Goal: Task Accomplishment & Management: Complete application form

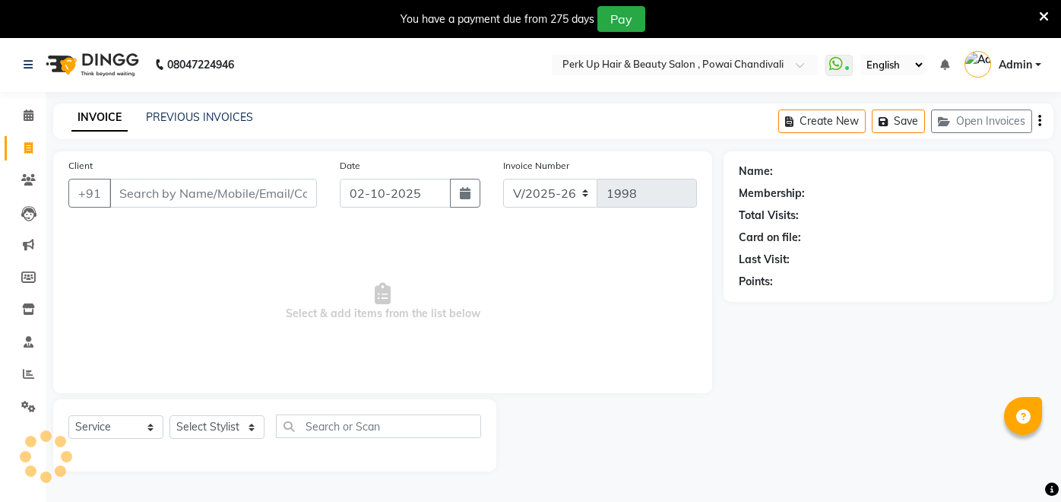
select select "5131"
select select "service"
select select "5131"
select select "service"
click at [1035, 61] on link "Admin" at bounding box center [1002, 64] width 77 height 25
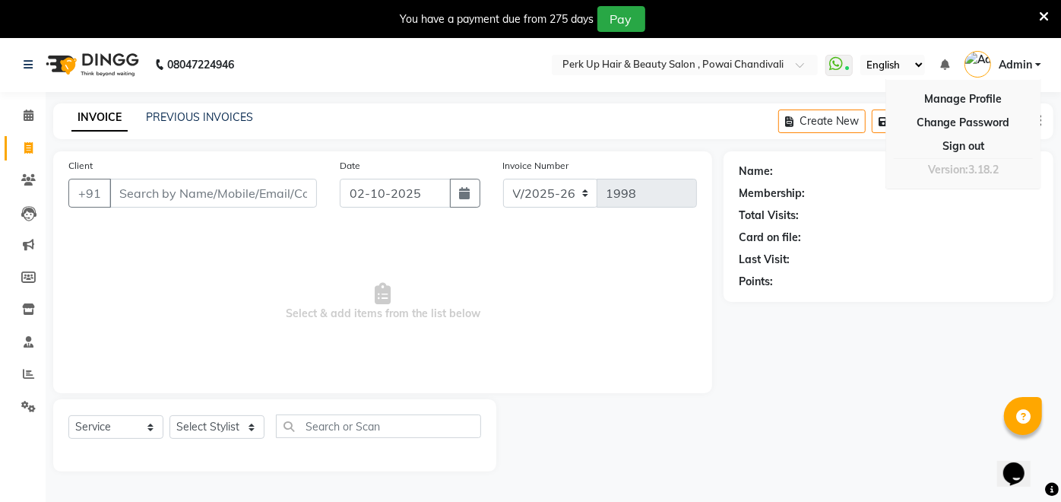
click at [891, 266] on div "Last Visit:" at bounding box center [888, 260] width 299 height 16
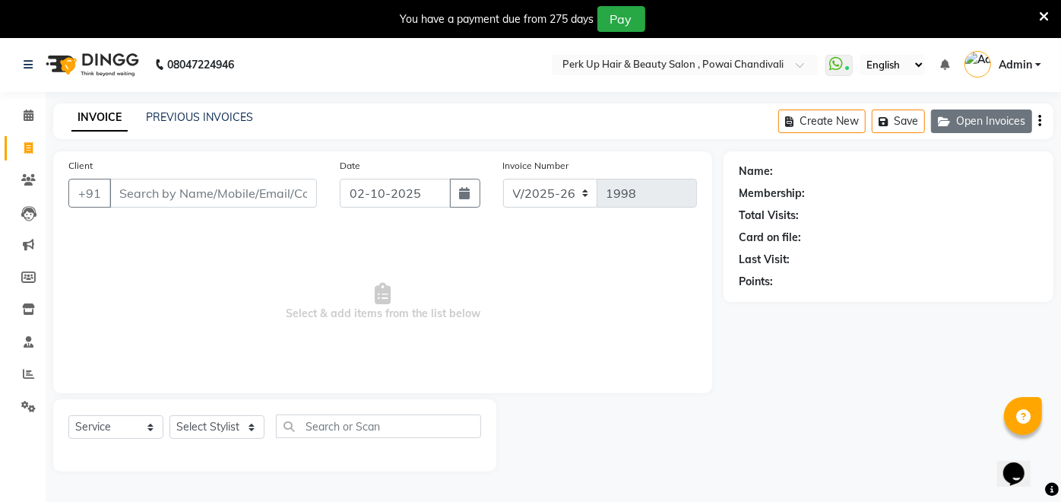
click at [977, 122] on button "Open Invoices" at bounding box center [981, 121] width 101 height 24
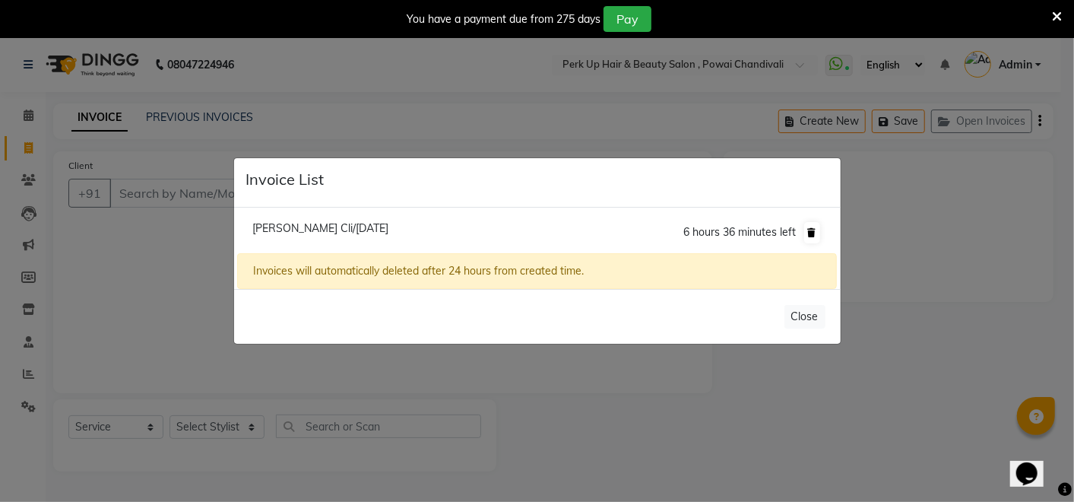
click at [813, 225] on button at bounding box center [812, 232] width 16 height 21
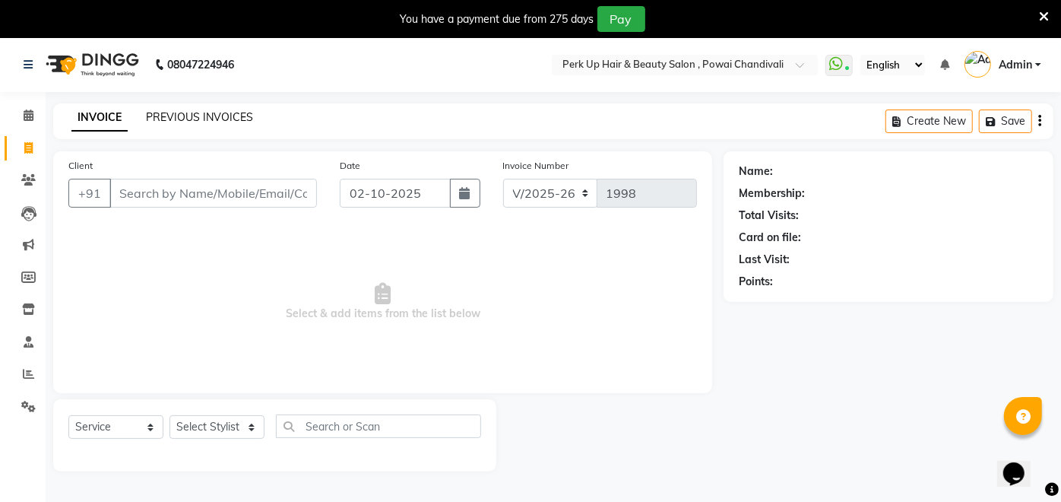
click at [186, 117] on link "PREVIOUS INVOICES" at bounding box center [199, 117] width 107 height 14
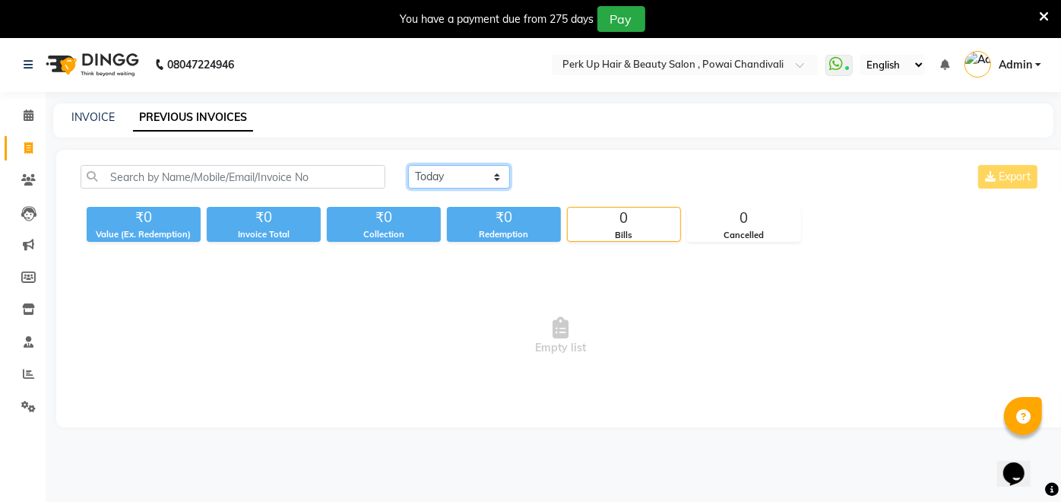
click at [435, 171] on select "[DATE] [DATE] Custom Range" at bounding box center [459, 177] width 102 height 24
select select "[DATE]"
click at [408, 165] on select "[DATE] [DATE] Custom Range" at bounding box center [459, 177] width 102 height 24
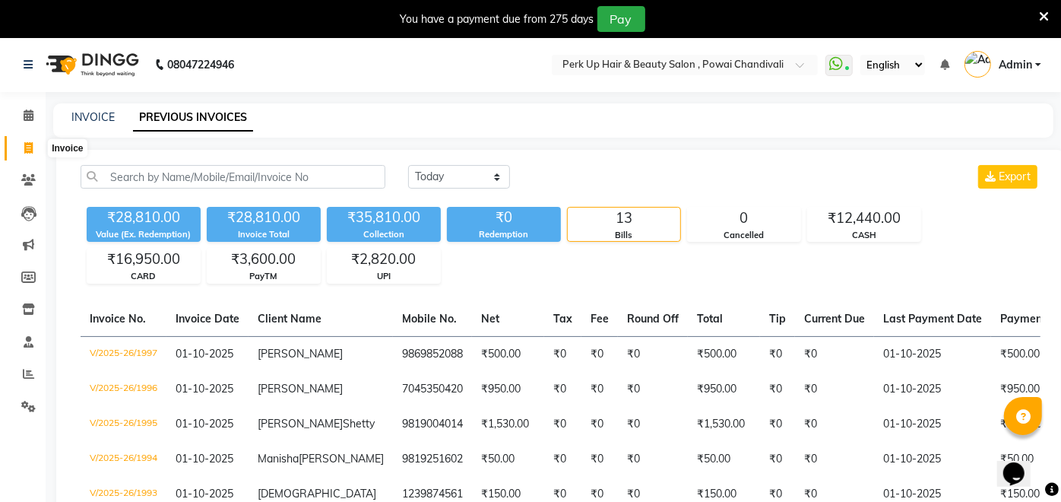
click at [26, 152] on icon at bounding box center [28, 147] width 8 height 11
select select "5131"
select select "service"
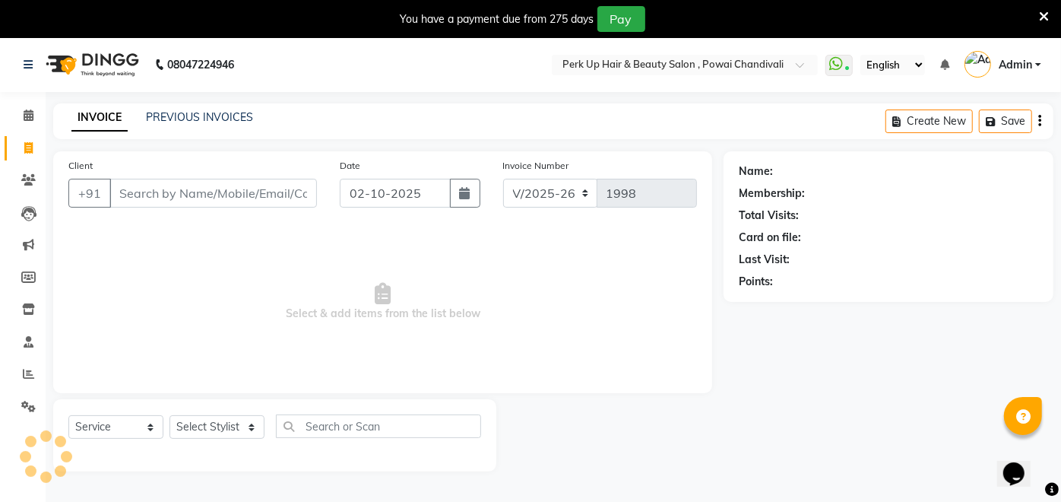
scroll to position [36, 0]
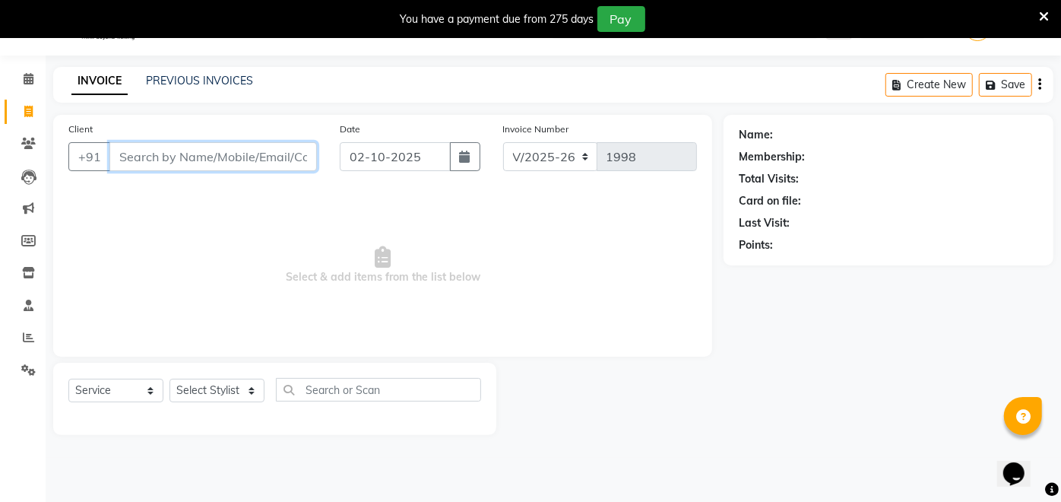
click at [186, 150] on input "Client" at bounding box center [212, 156] width 207 height 29
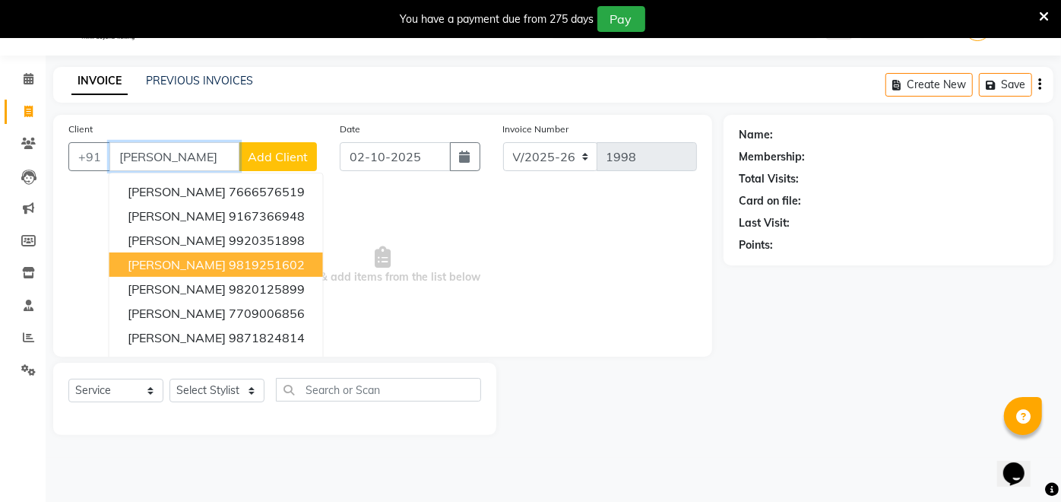
click at [211, 261] on span "[PERSON_NAME]" at bounding box center [177, 264] width 98 height 15
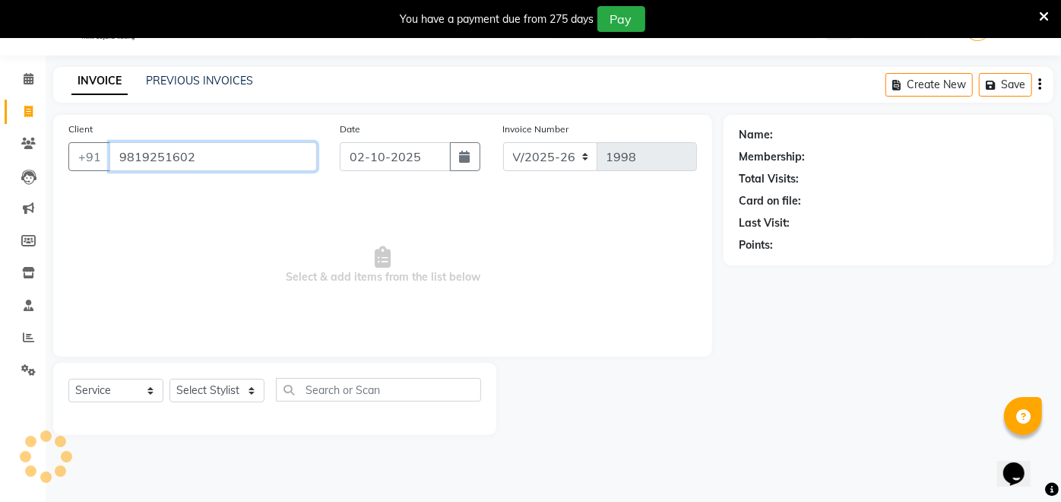
type input "9819251602"
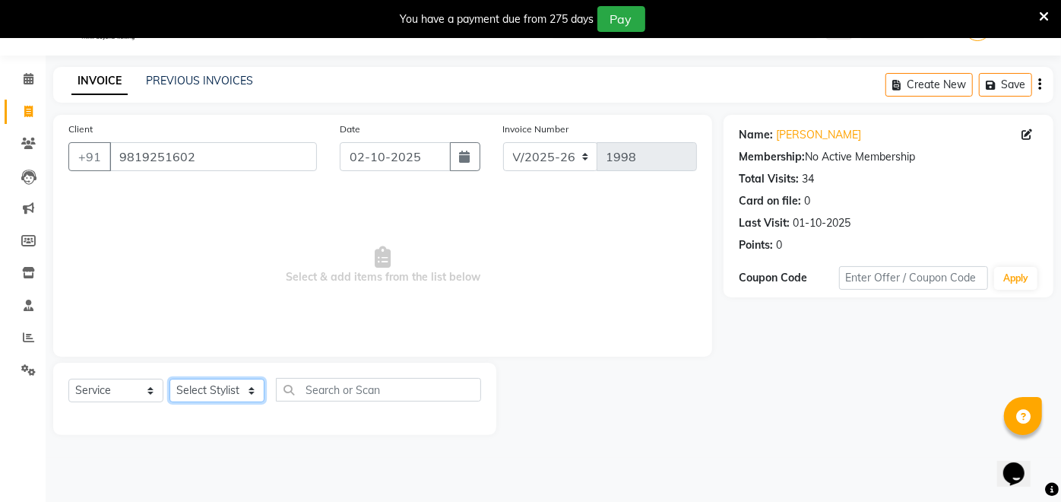
click at [222, 389] on select "Select Stylist Anita Das danish Kumkum Pasi Naseem Mansoori Neha YAdav Nilam Bh…" at bounding box center [216, 390] width 95 height 24
select select "48932"
click at [169, 378] on select "Select Stylist Anita Das danish Kumkum Pasi Naseem Mansoori Neha YAdav Nilam Bh…" at bounding box center [216, 390] width 95 height 24
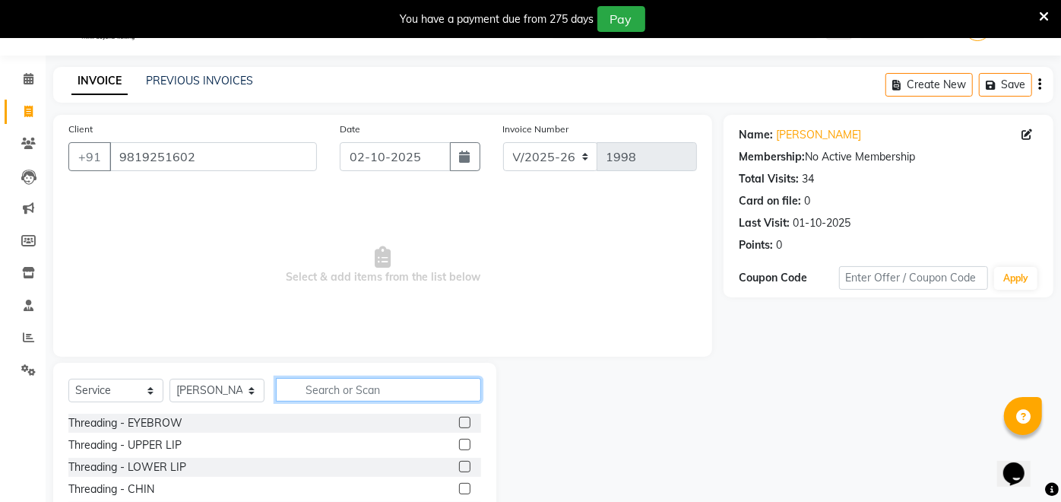
click at [404, 385] on input "text" at bounding box center [378, 390] width 205 height 24
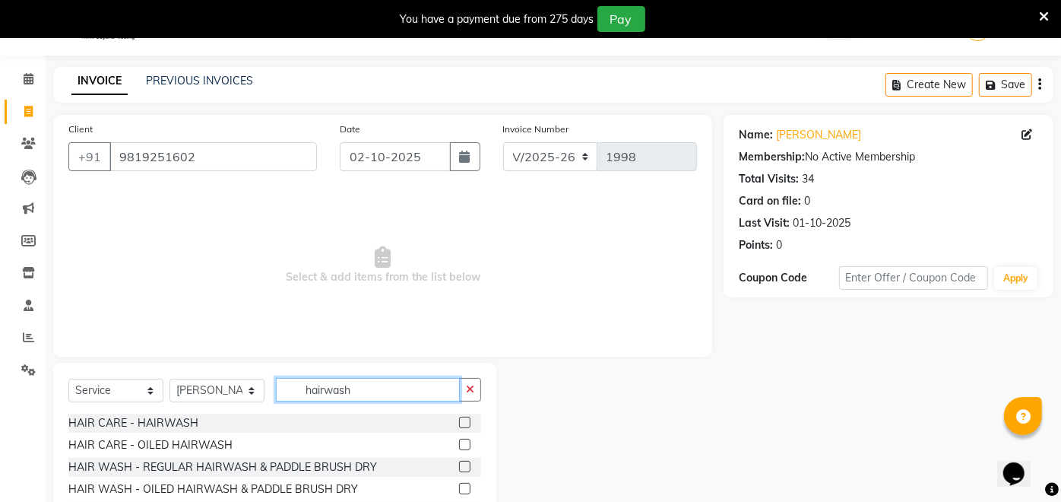
type input "hairwash"
click at [459, 464] on label at bounding box center [464, 466] width 11 height 11
click at [459, 464] on input "checkbox" at bounding box center [464, 467] width 10 height 10
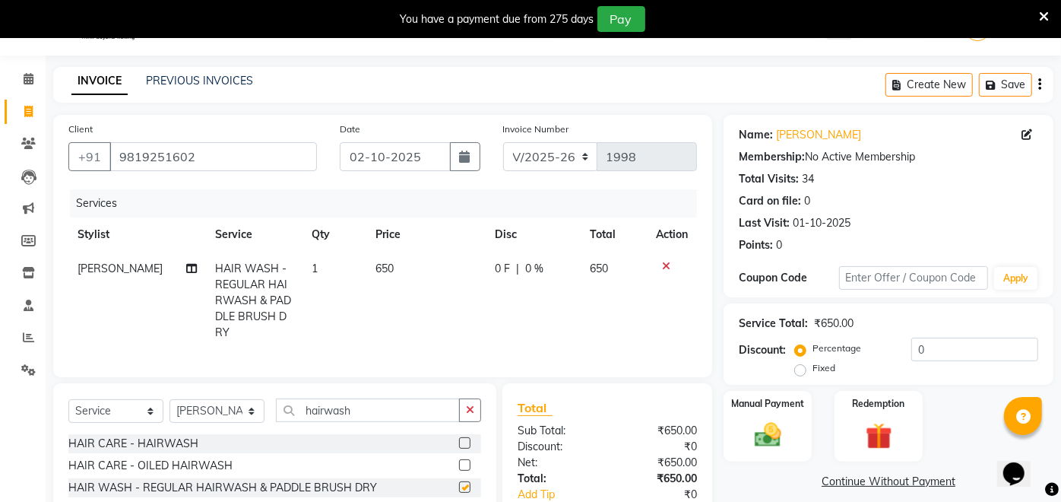
checkbox input "false"
click at [996, 83] on icon "button" at bounding box center [993, 85] width 15 height 11
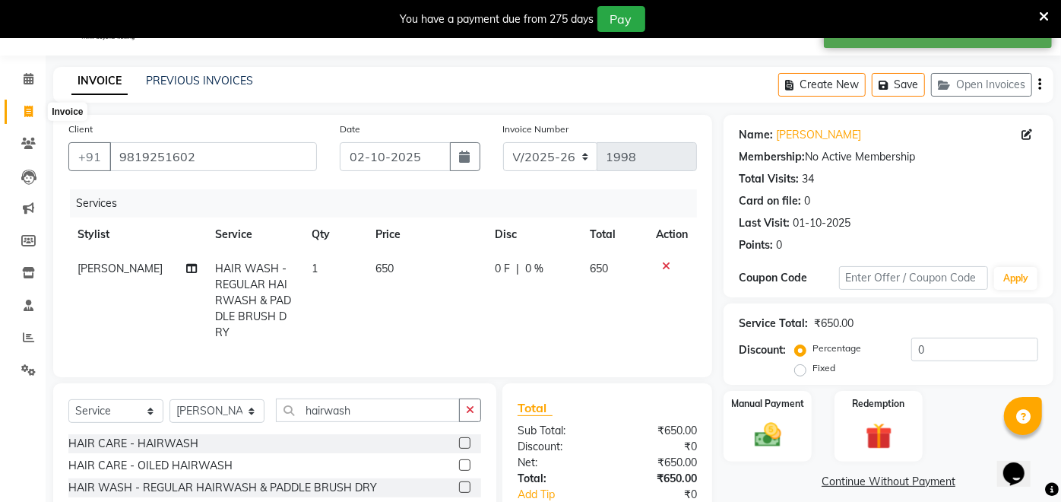
click at [27, 110] on icon at bounding box center [28, 111] width 8 height 11
select select "5131"
select select "service"
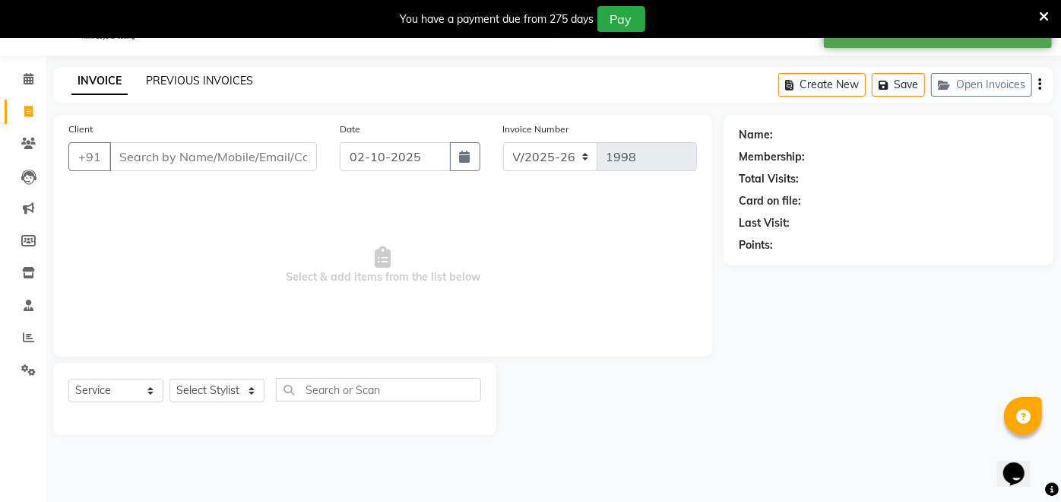
click at [238, 77] on link "PREVIOUS INVOICES" at bounding box center [199, 81] width 107 height 14
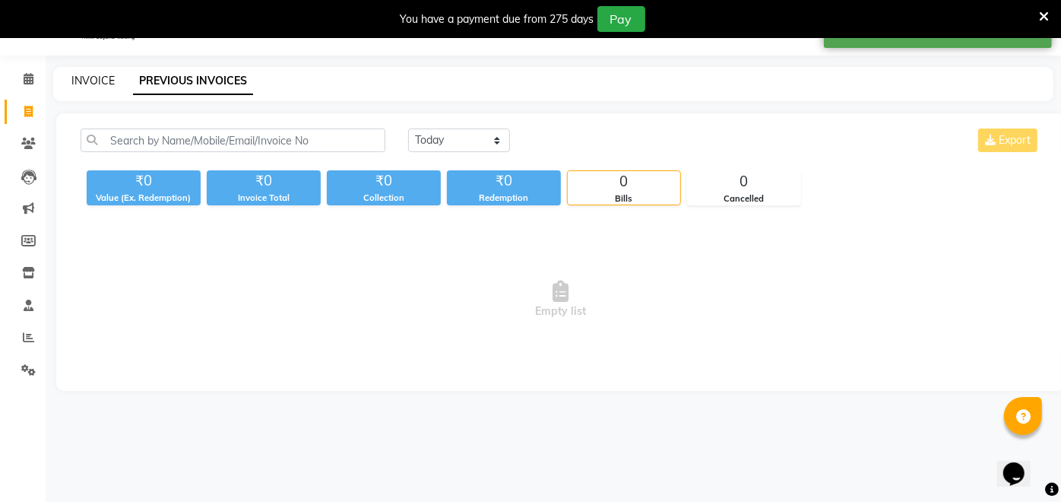
click at [97, 79] on link "INVOICE" at bounding box center [92, 81] width 43 height 14
select select "5131"
select select "service"
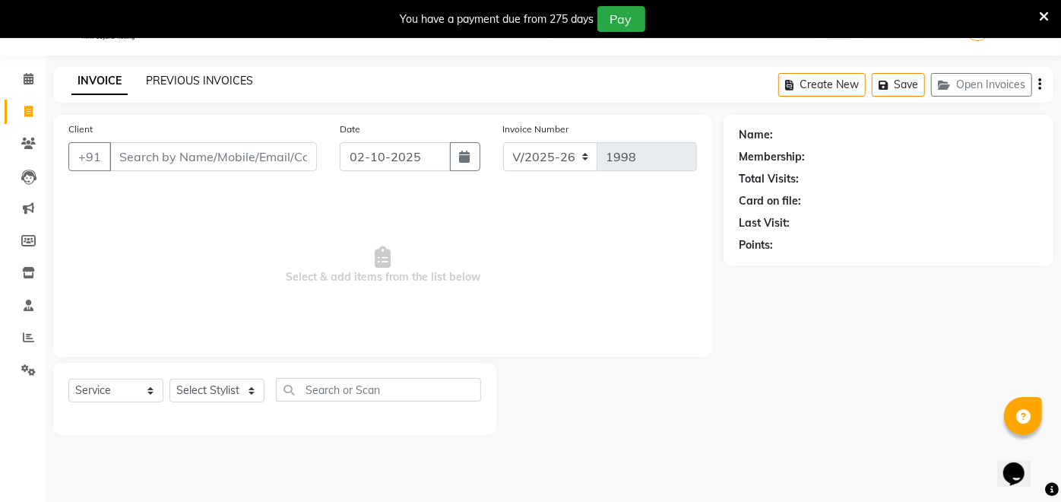
click at [176, 76] on link "PREVIOUS INVOICES" at bounding box center [199, 81] width 107 height 14
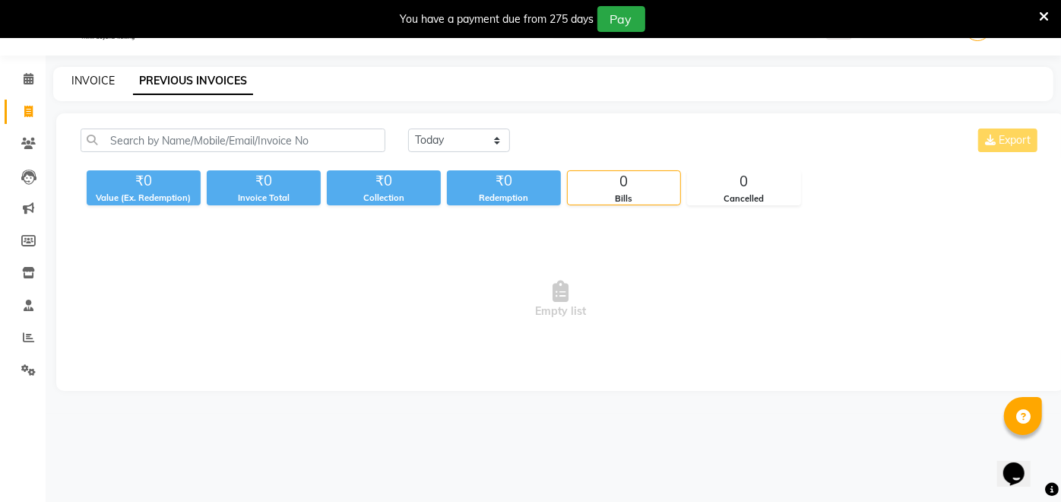
click at [87, 77] on link "INVOICE" at bounding box center [92, 81] width 43 height 14
select select "5131"
select select "service"
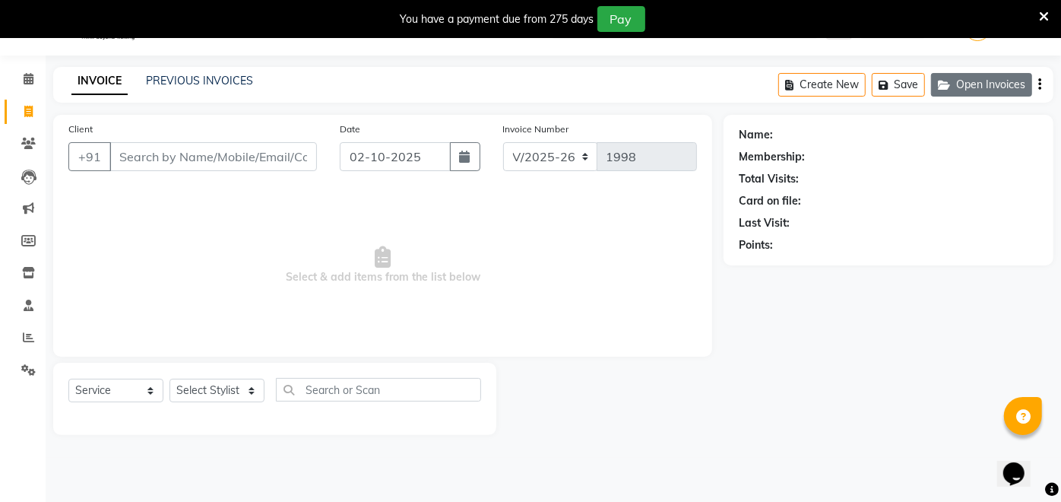
click at [1015, 77] on button "Open Invoices" at bounding box center [981, 85] width 101 height 24
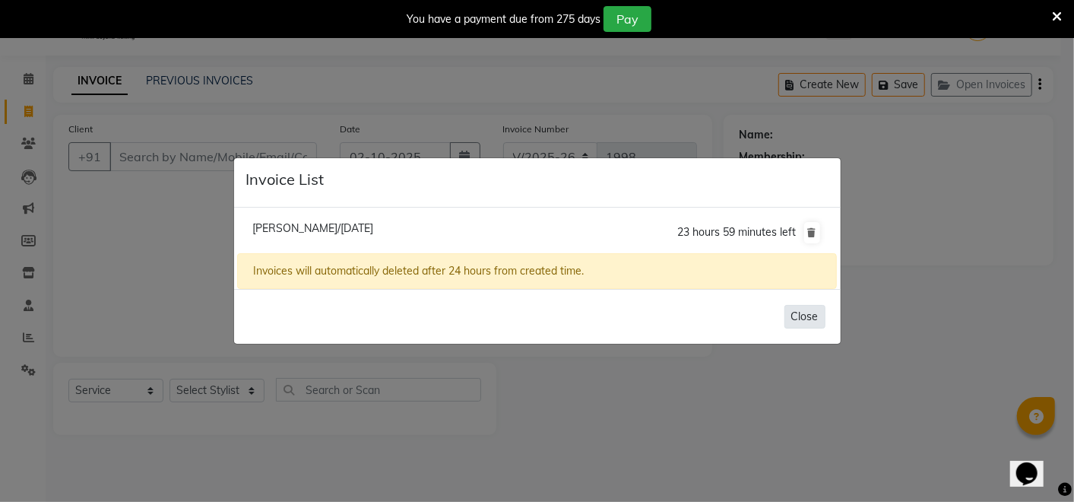
click at [810, 316] on button "Close" at bounding box center [804, 317] width 41 height 24
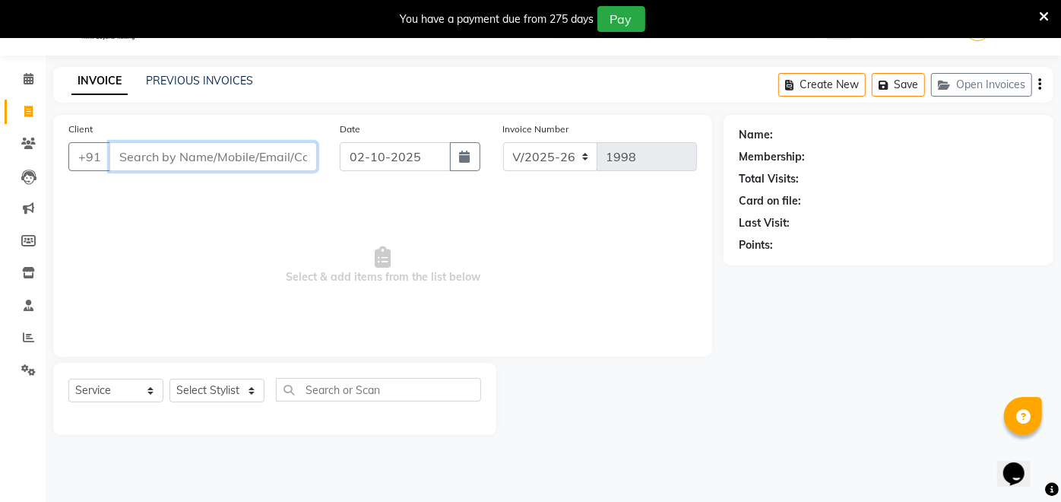
click at [225, 156] on input "Client" at bounding box center [212, 156] width 207 height 29
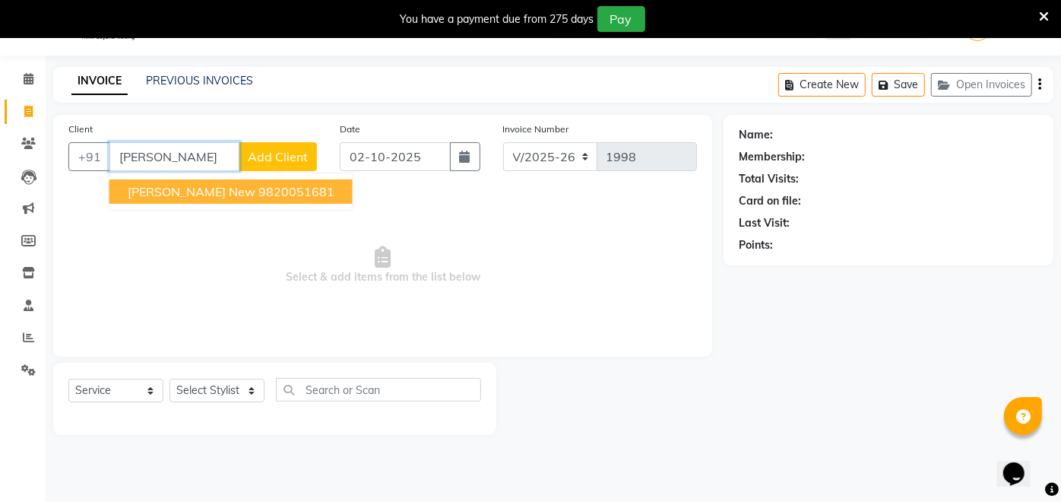
click at [258, 190] on ngb-highlight "9820051681" at bounding box center [296, 191] width 76 height 15
type input "9820051681"
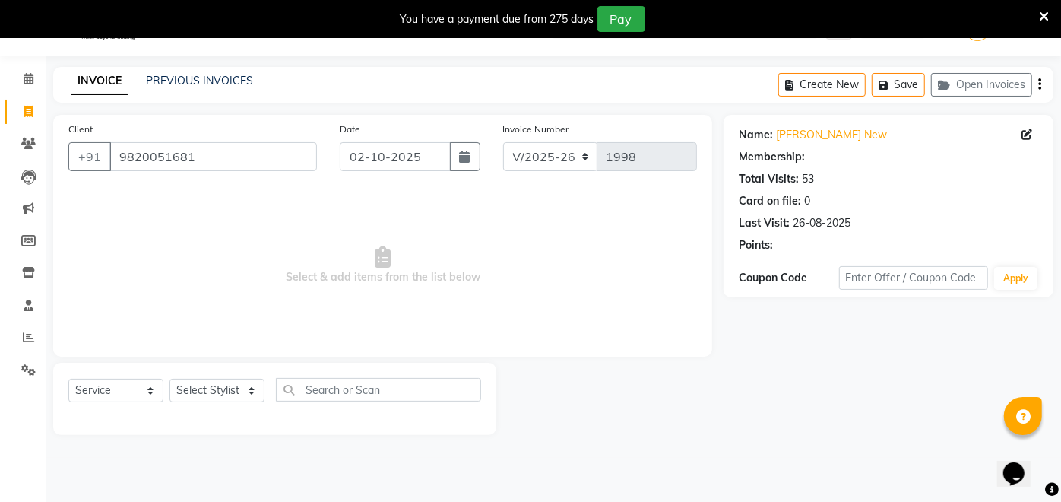
select select "1: Object"
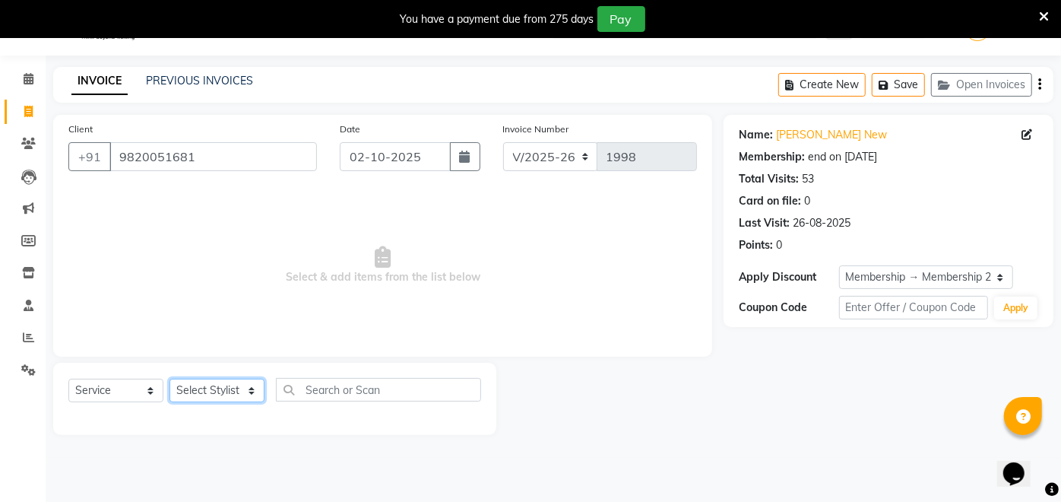
click at [217, 388] on select "Select Stylist Anita Das danish Kumkum Pasi Naseem Mansoori Neha YAdav Nilam Bh…" at bounding box center [216, 390] width 95 height 24
select select "68112"
click at [169, 378] on select "Select Stylist Anita Das danish Kumkum Pasi Naseem Mansoori Neha YAdav Nilam Bh…" at bounding box center [216, 390] width 95 height 24
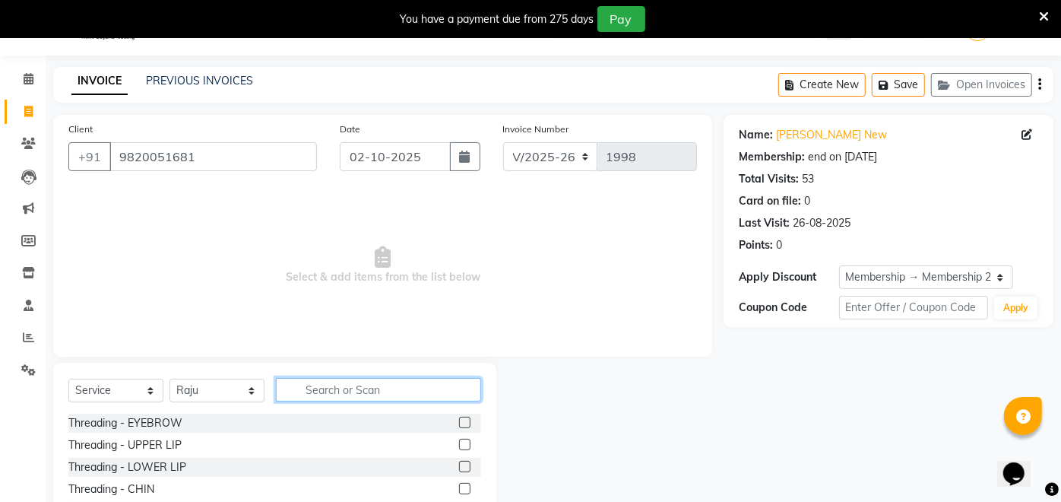
click at [367, 385] on input "text" at bounding box center [378, 390] width 205 height 24
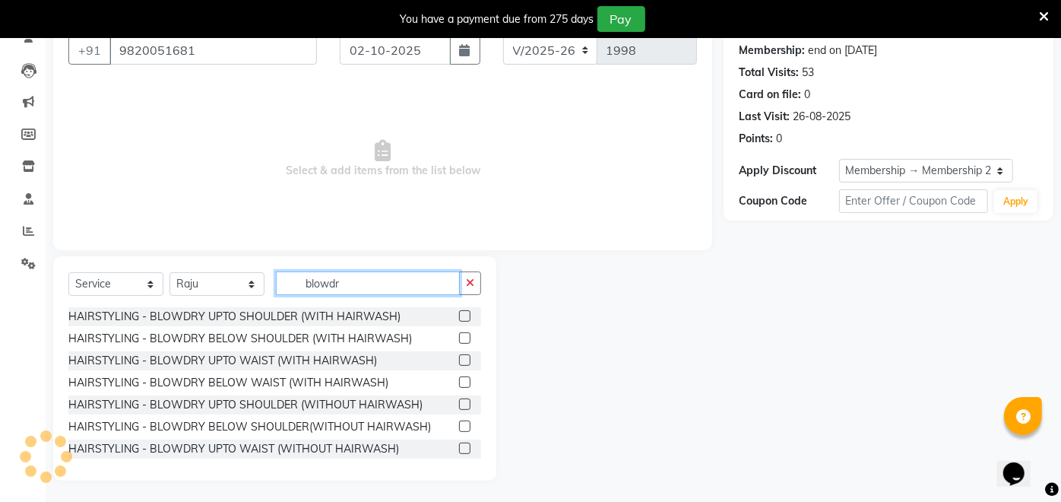
scroll to position [144, 0]
type input "blowdr"
click at [459, 336] on label at bounding box center [464, 336] width 11 height 11
click at [459, 336] on input "checkbox" at bounding box center [464, 338] width 10 height 10
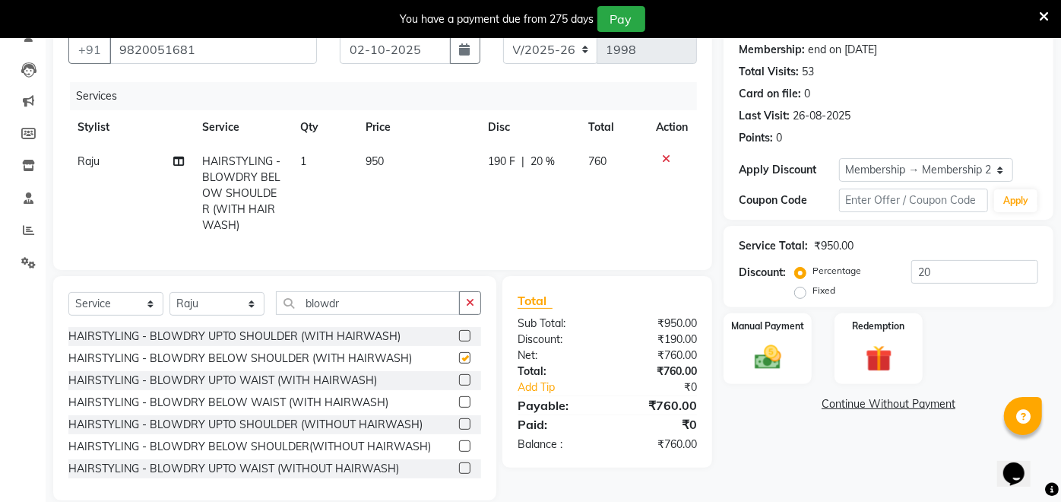
checkbox input "false"
click at [378, 154] on span "950" at bounding box center [375, 161] width 18 height 14
select select "68112"
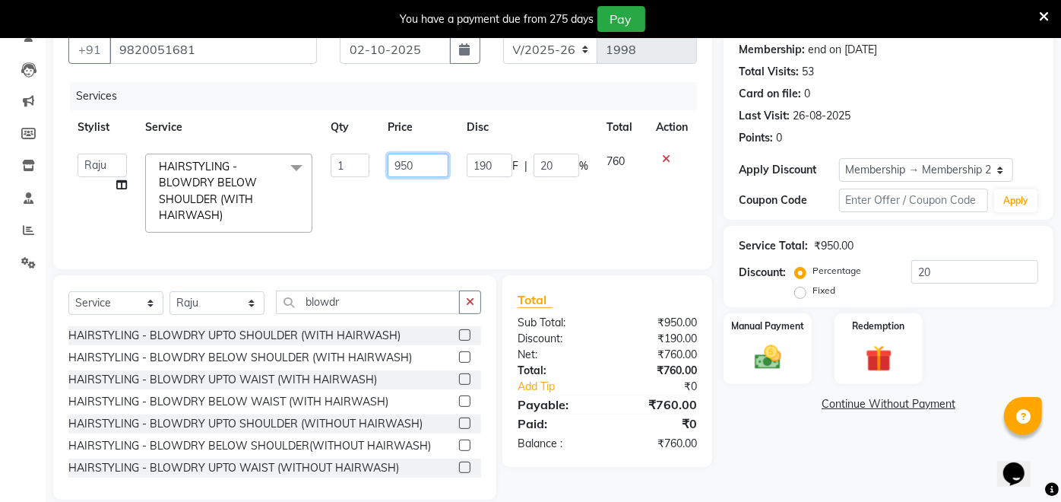
drag, startPoint x: 422, startPoint y: 162, endPoint x: 376, endPoint y: 167, distance: 45.9
click at [376, 167] on tr "Anita Das danish Kumkum Pasi Naseem Mansoori Neha YAdav Nilam Bhanushali Nizam …" at bounding box center [382, 192] width 628 height 97
type input "1200"
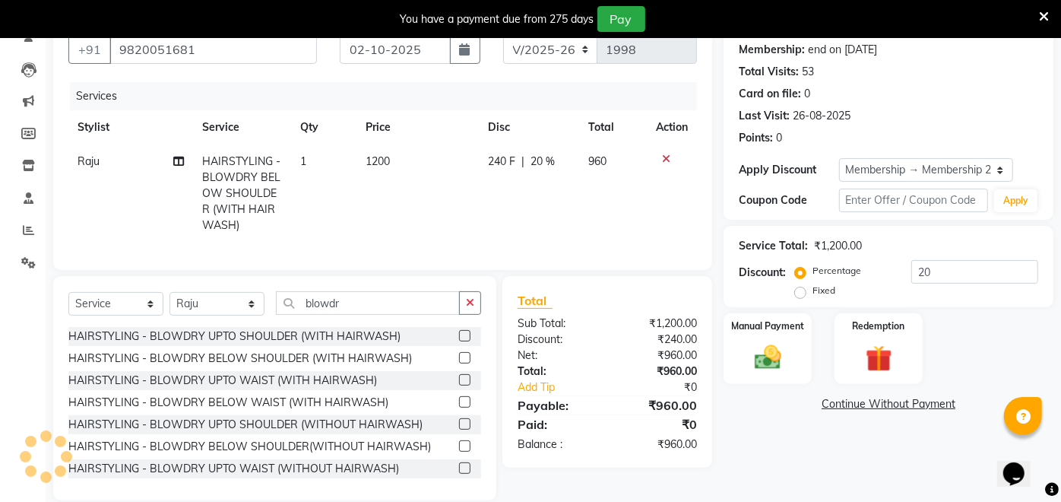
click at [397, 199] on td "1200" at bounding box center [417, 193] width 122 height 98
select select "68112"
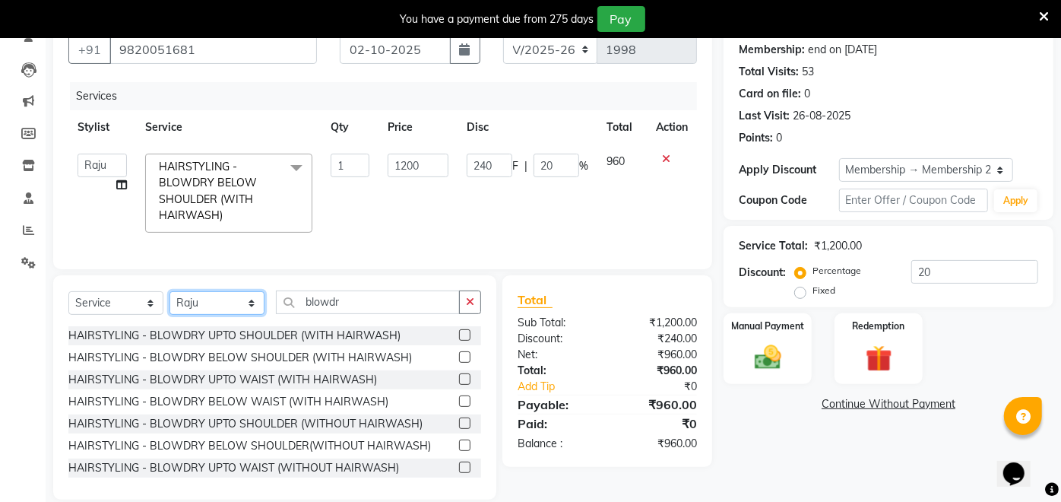
click at [209, 311] on select "Select Stylist Anita Das danish Kumkum Pasi Naseem Mansoori Neha YAdav Nilam Bh…" at bounding box center [216, 303] width 95 height 24
select select "46589"
click at [169, 302] on select "Select Stylist Anita Das danish Kumkum Pasi Naseem Mansoori Neha YAdav Nilam Bh…" at bounding box center [216, 303] width 95 height 24
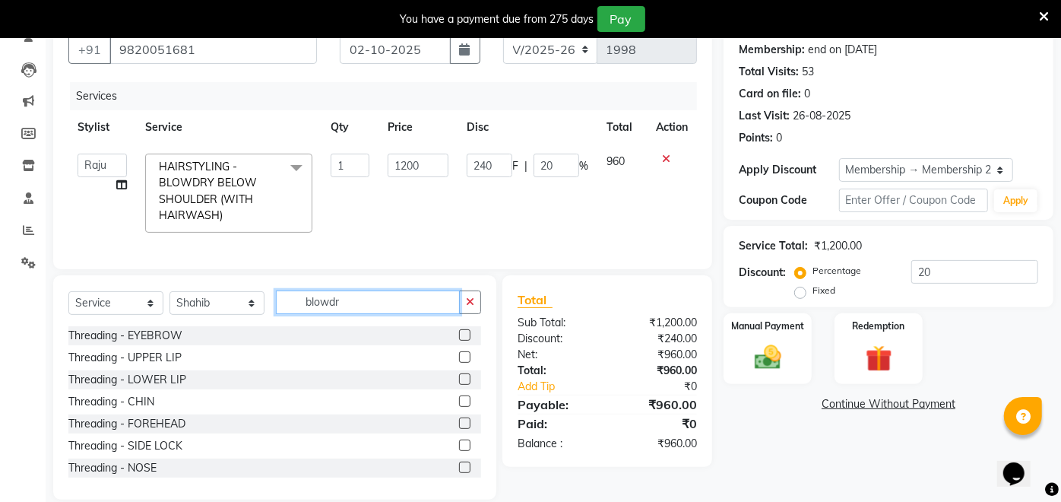
click at [388, 314] on input "blowdr" at bounding box center [368, 302] width 184 height 24
type input "b"
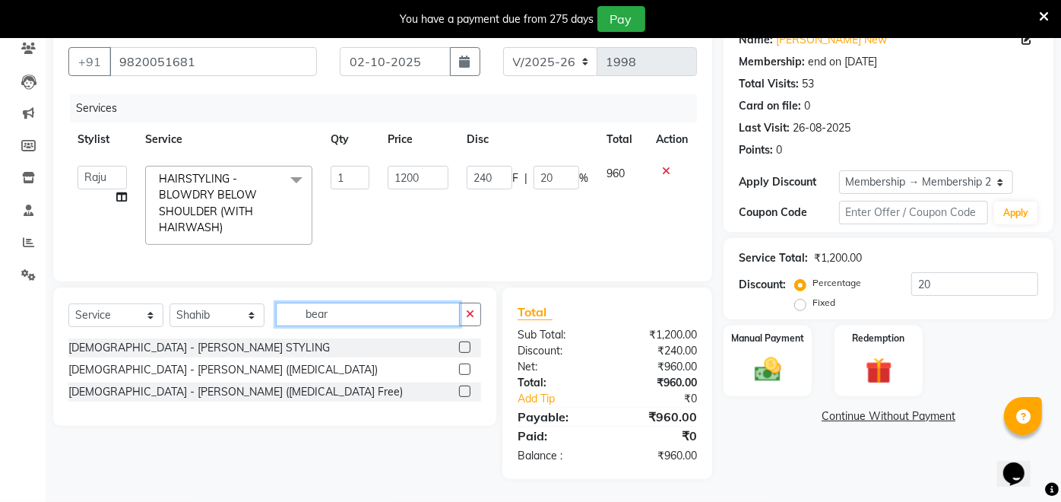
scroll to position [143, 0]
type input "beard"
click at [465, 351] on label at bounding box center [464, 346] width 11 height 11
click at [465, 351] on input "checkbox" at bounding box center [464, 348] width 10 height 10
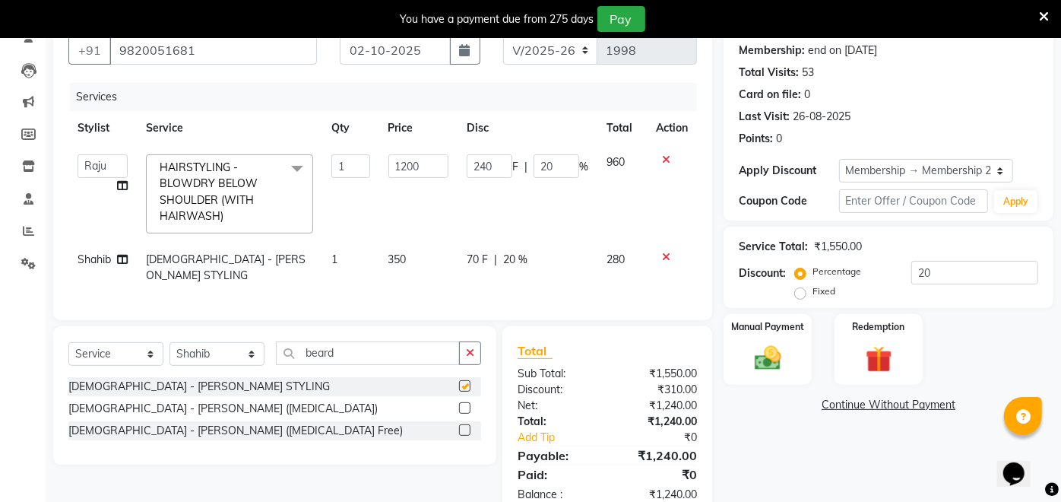
checkbox input "false"
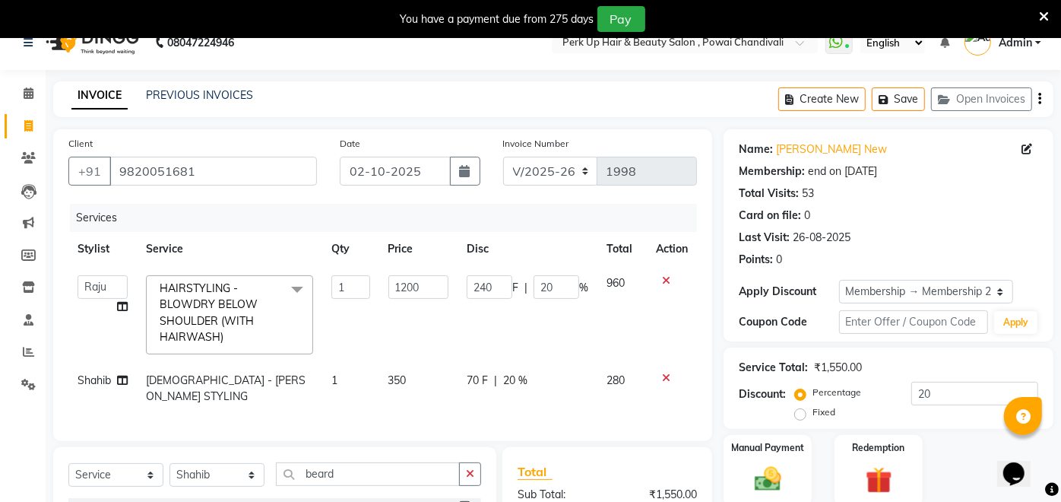
scroll to position [0, 0]
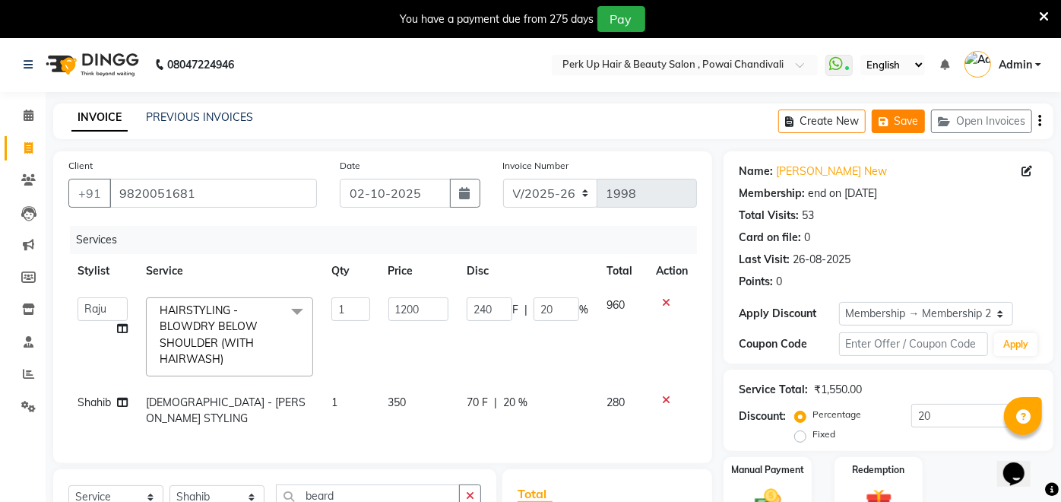
click at [890, 114] on button "Save" at bounding box center [898, 121] width 53 height 24
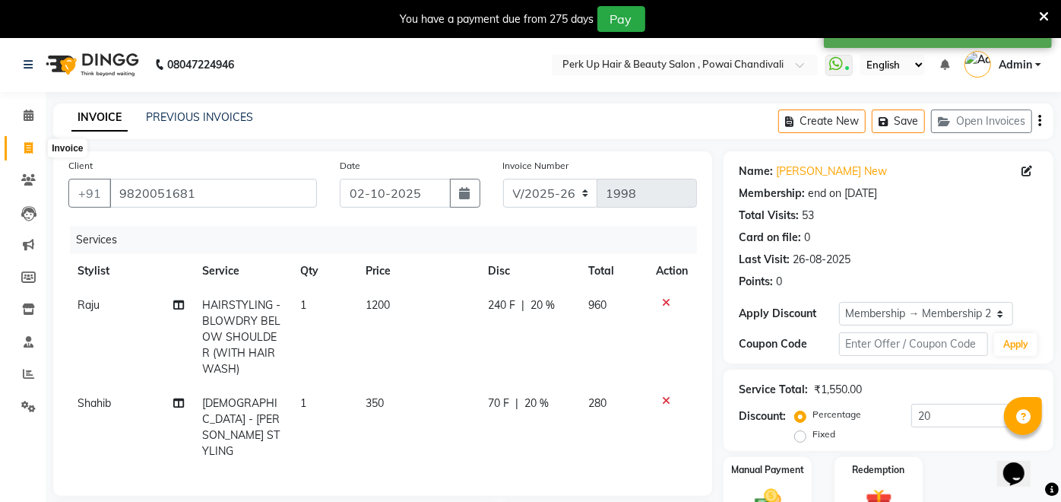
click at [24, 150] on icon at bounding box center [28, 147] width 8 height 11
select select "5131"
select select "service"
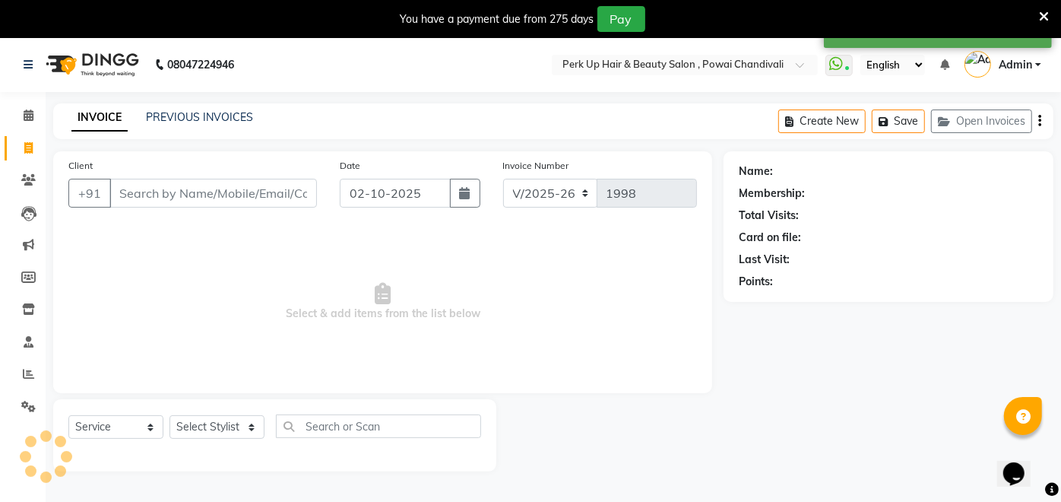
scroll to position [36, 0]
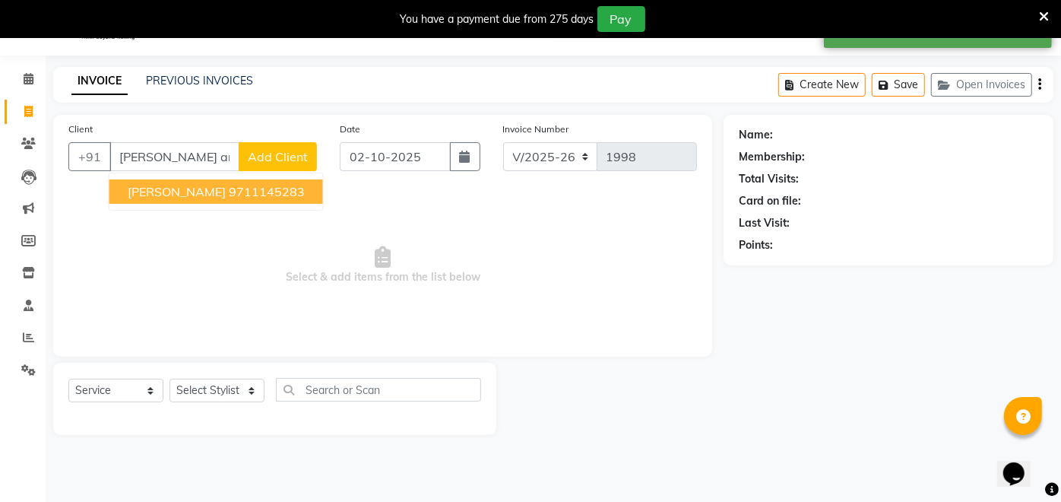
click at [229, 186] on ngb-highlight "9711145283" at bounding box center [267, 191] width 76 height 15
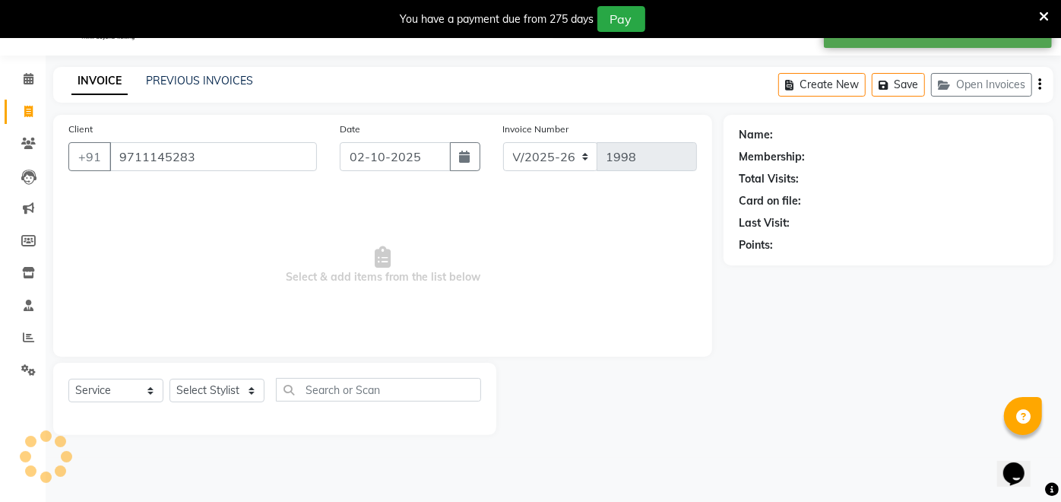
type input "9711145283"
select select "1: Object"
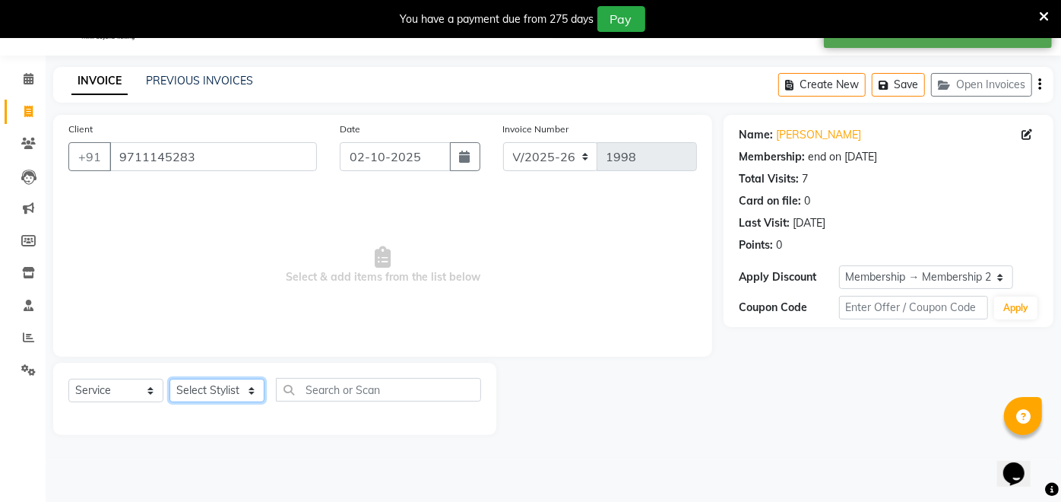
click at [218, 393] on select "Select Stylist Anita Das danish Kumkum Pasi Naseem Mansoori Neha YAdav Nilam Bh…" at bounding box center [216, 390] width 95 height 24
select select "80429"
click at [169, 378] on select "Select Stylist Anita Das danish Kumkum Pasi Naseem Mansoori Neha YAdav Nilam Bh…" at bounding box center [216, 390] width 95 height 24
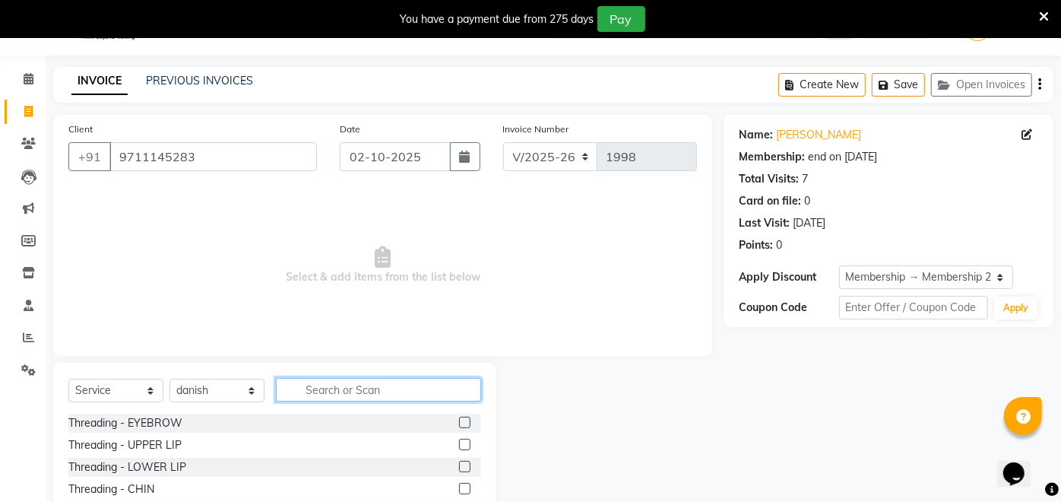
click at [373, 387] on input "text" at bounding box center [378, 390] width 205 height 24
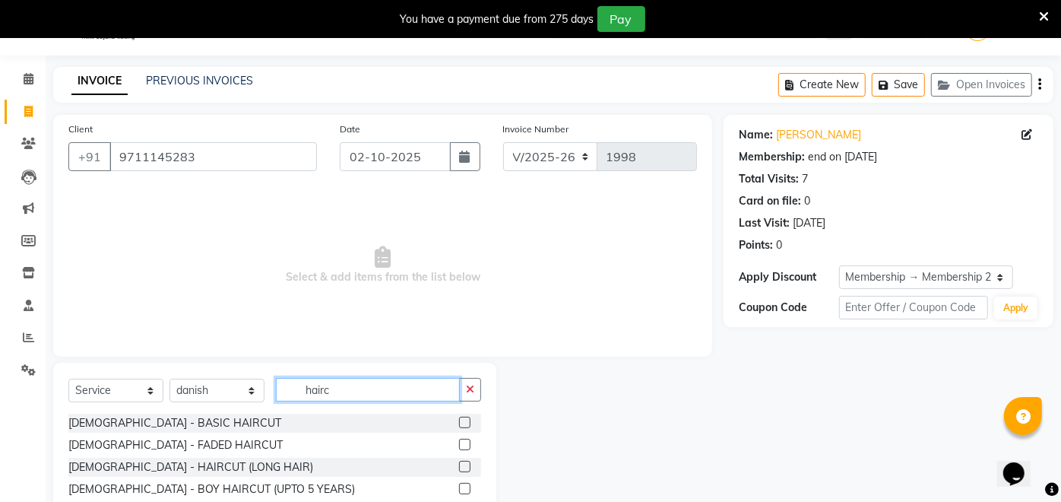
type input "hairc"
click at [459, 419] on label at bounding box center [464, 421] width 11 height 11
click at [459, 419] on input "checkbox" at bounding box center [464, 423] width 10 height 10
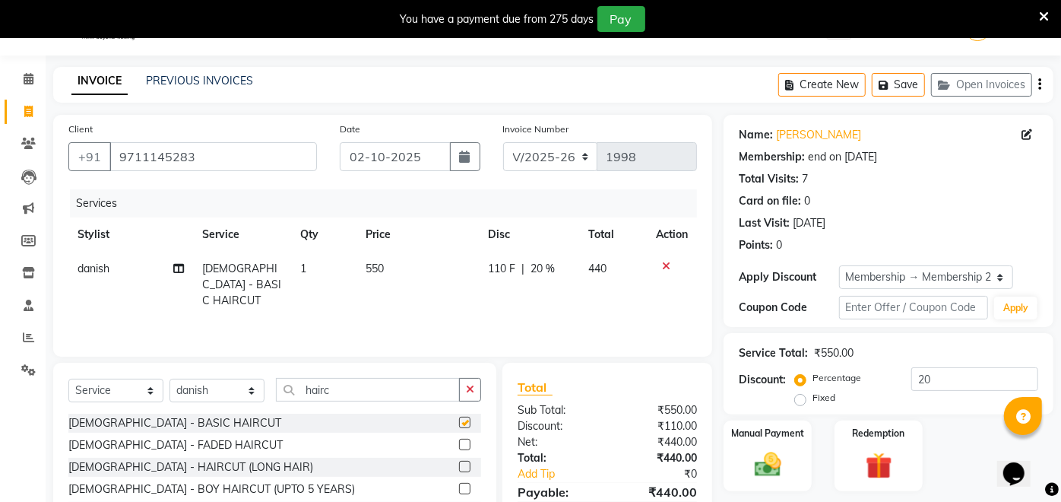
checkbox input "false"
click at [385, 394] on input "hairc" at bounding box center [368, 390] width 184 height 24
type input "h"
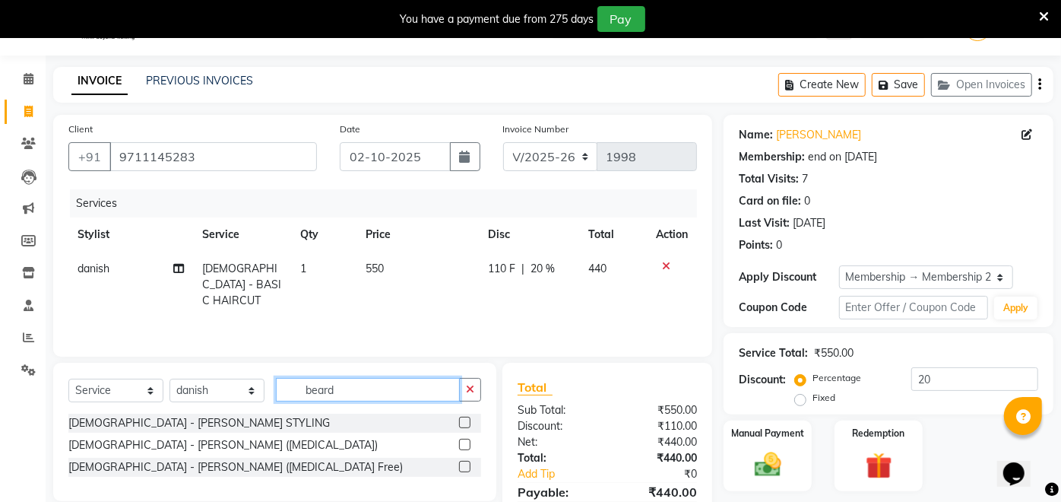
type input "beard"
click at [463, 423] on label at bounding box center [464, 421] width 11 height 11
click at [463, 423] on input "checkbox" at bounding box center [464, 423] width 10 height 10
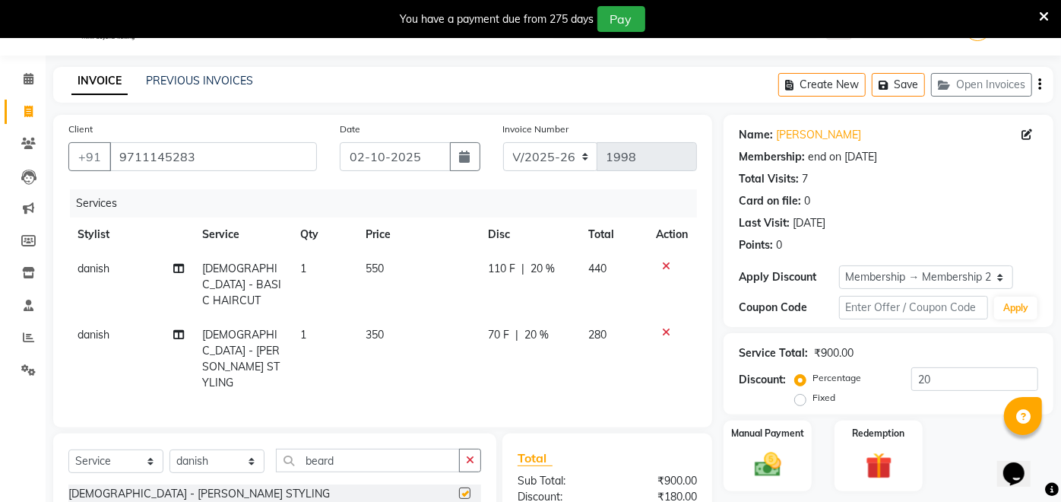
checkbox input "false"
click at [385, 268] on td "550" at bounding box center [417, 285] width 122 height 66
select select "80429"
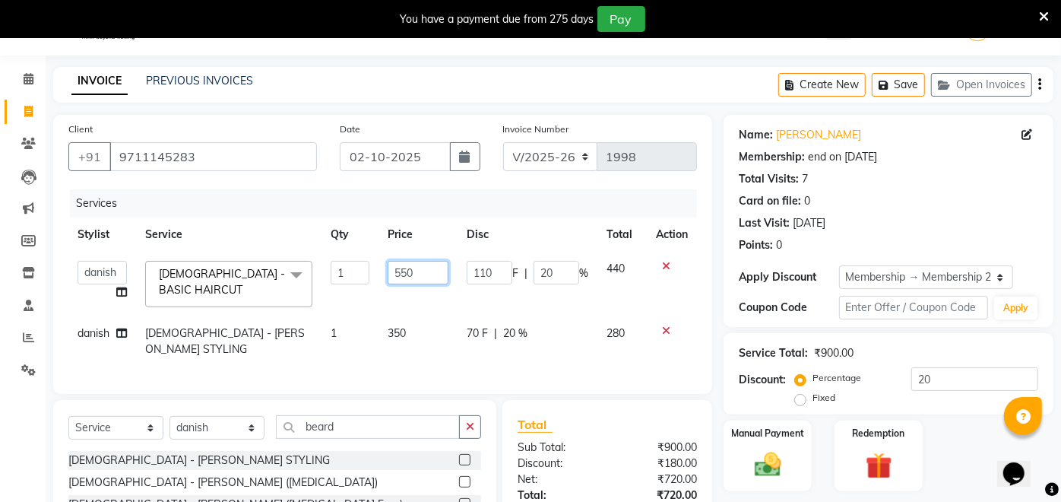
drag, startPoint x: 420, startPoint y: 272, endPoint x: 375, endPoint y: 264, distance: 46.2
click at [375, 264] on tr "Anita Das danish Kumkum Pasi Naseem Mansoori Neha YAdav Nilam Bhanushali Nizam …" at bounding box center [382, 284] width 628 height 65
type input "350"
click at [410, 293] on td "350" at bounding box center [417, 284] width 79 height 65
select select "80429"
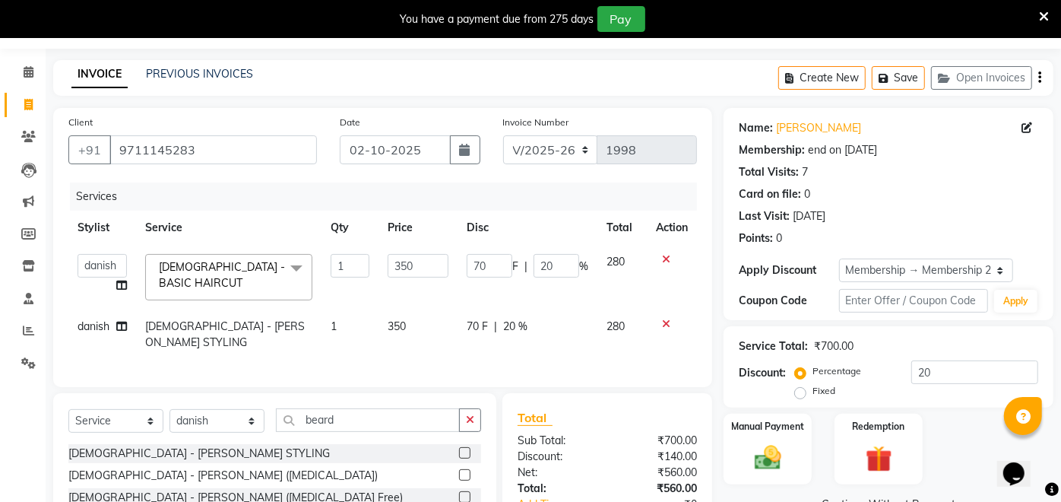
scroll to position [0, 0]
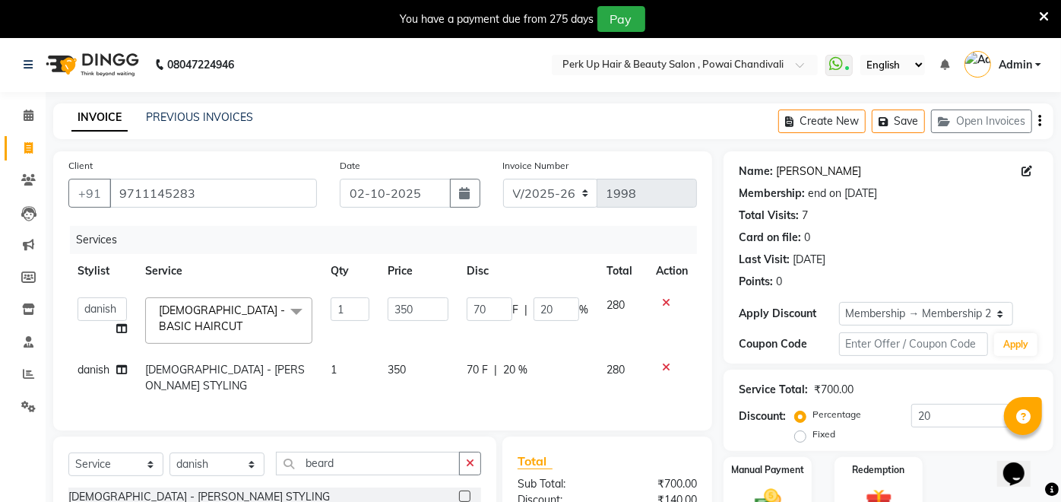
click at [814, 167] on link "[PERSON_NAME]" at bounding box center [818, 171] width 85 height 16
click at [923, 119] on div "Create New Save Open Invoices" at bounding box center [915, 121] width 275 height 36
click at [920, 119] on button "Save" at bounding box center [898, 121] width 53 height 24
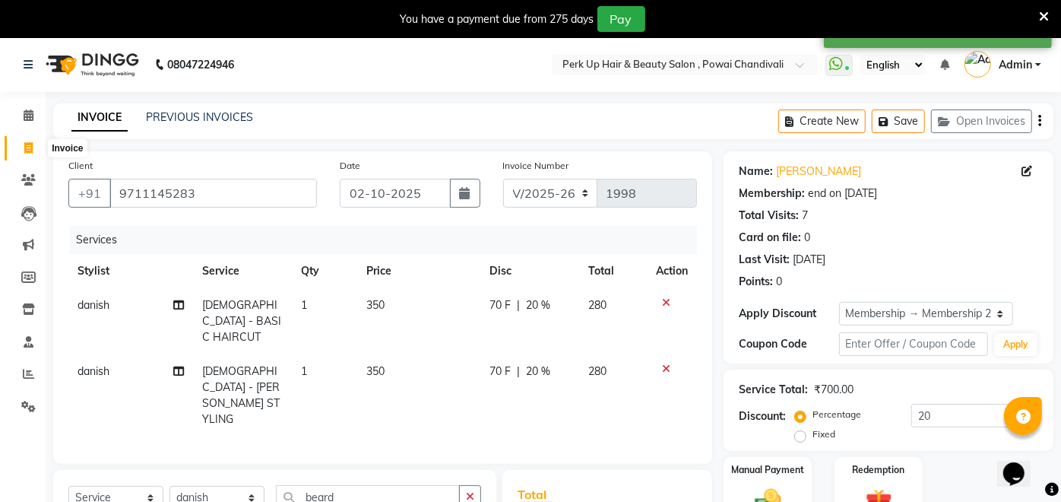
drag, startPoint x: 19, startPoint y: 140, endPoint x: 24, endPoint y: 148, distance: 9.5
click at [19, 140] on span at bounding box center [28, 148] width 27 height 17
select select "5131"
select select "service"
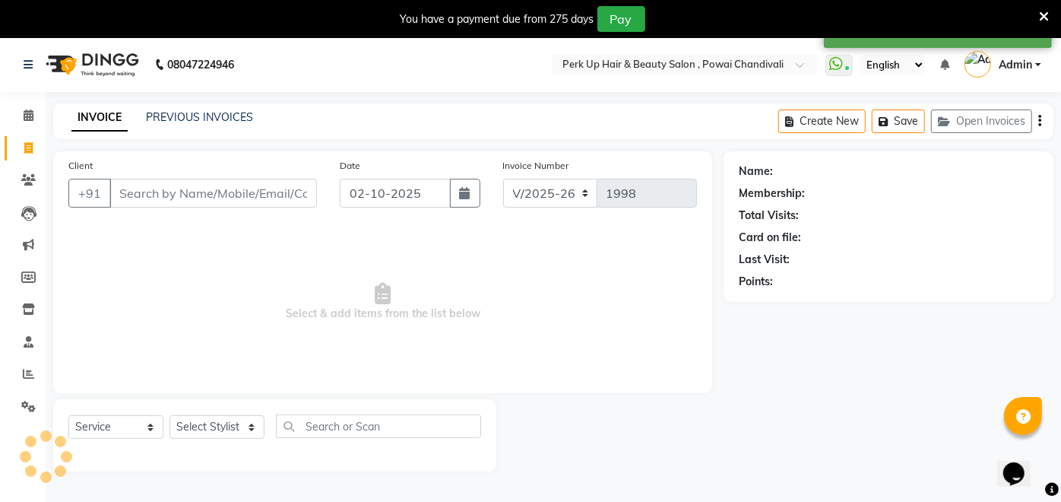
scroll to position [36, 0]
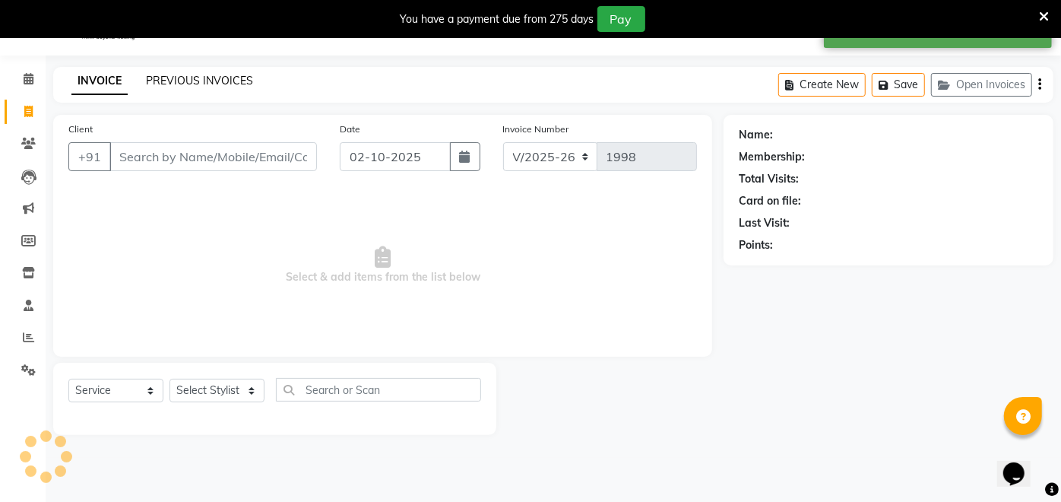
click at [202, 82] on link "PREVIOUS INVOICES" at bounding box center [199, 81] width 107 height 14
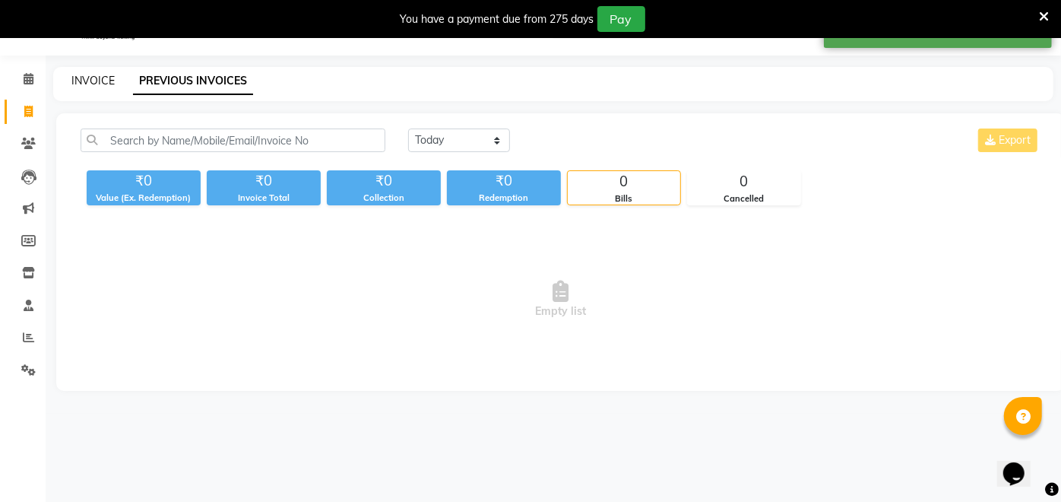
click at [89, 74] on link "INVOICE" at bounding box center [92, 81] width 43 height 14
select select "5131"
select select "service"
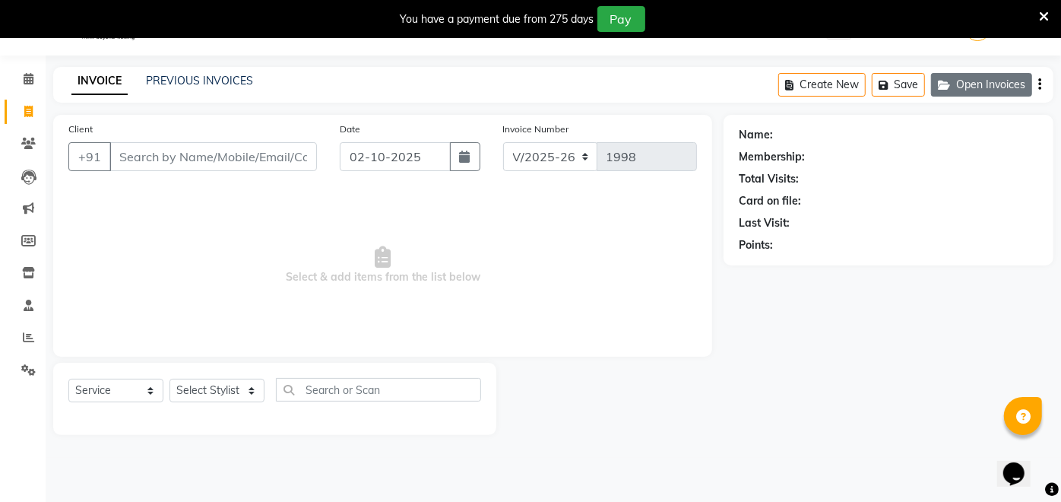
click at [1005, 81] on button "Open Invoices" at bounding box center [981, 85] width 101 height 24
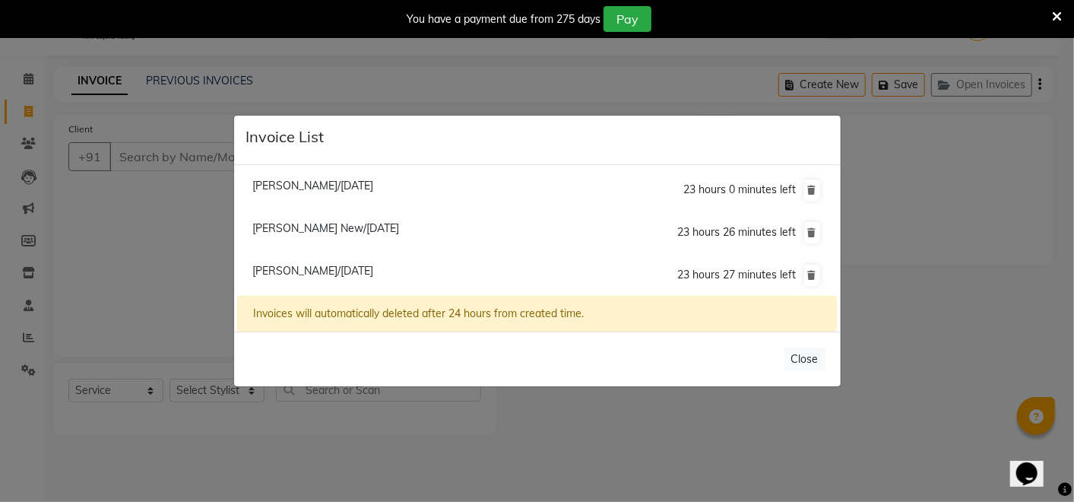
click at [335, 269] on span "Arpit Arora/02 October 2025" at bounding box center [312, 271] width 121 height 14
type input "9711145283"
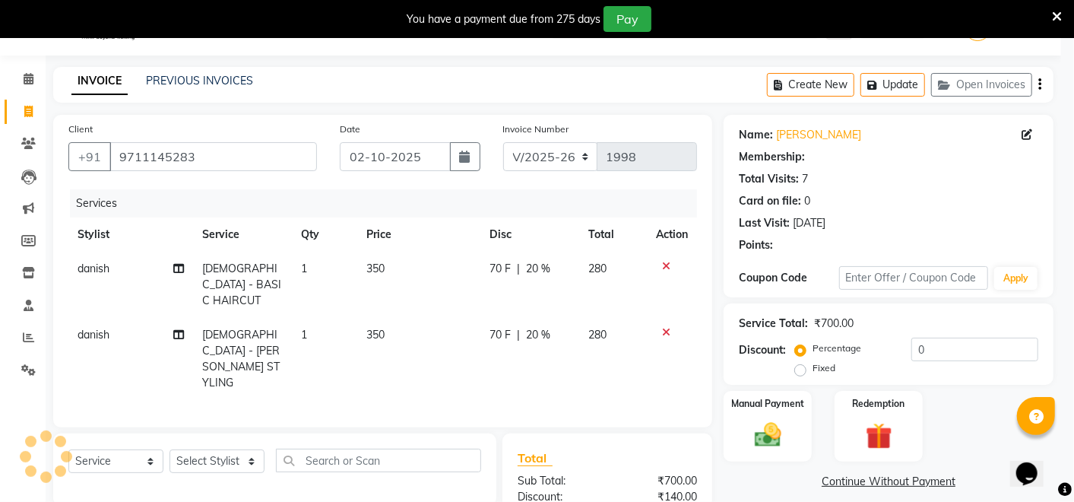
type input "20"
select select "1: Object"
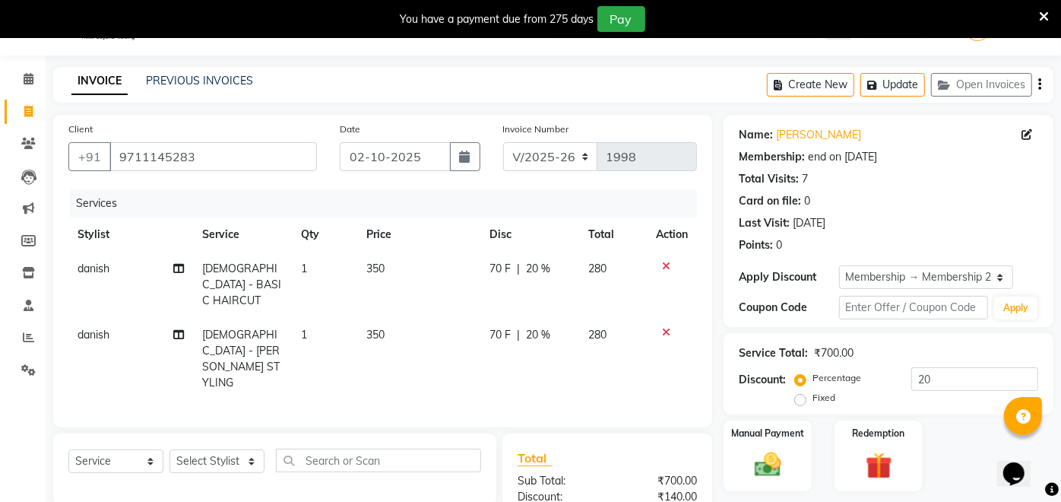
scroll to position [147, 0]
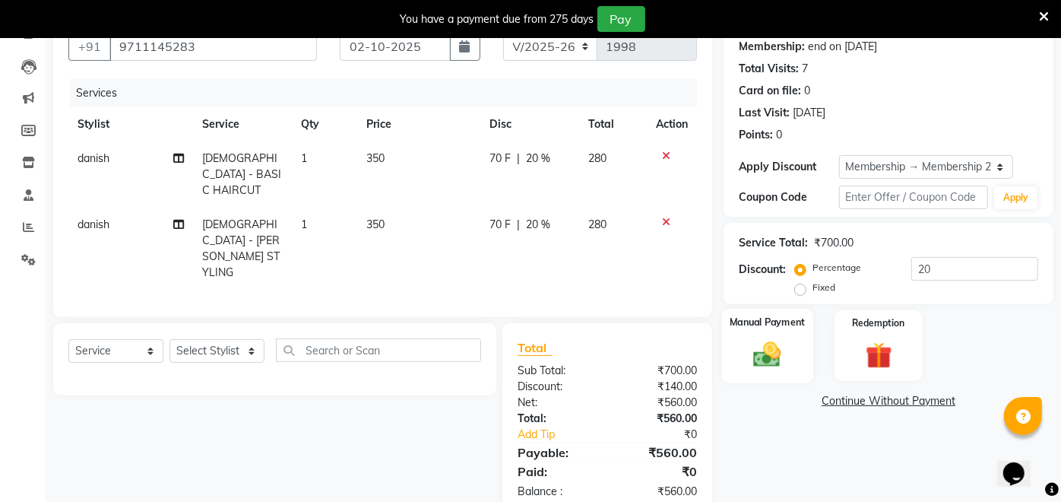
click at [761, 347] on img at bounding box center [768, 354] width 45 height 32
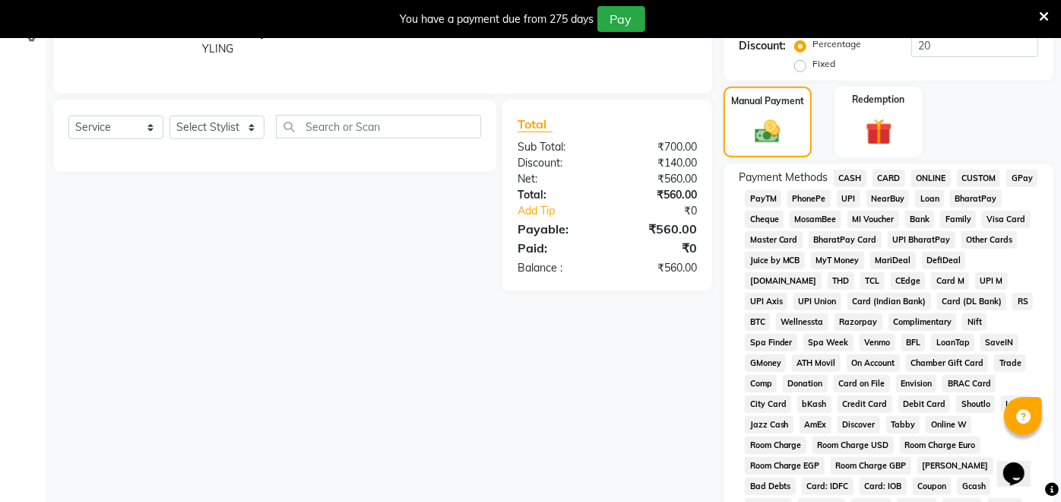
scroll to position [372, 0]
click at [847, 192] on span "UPI" at bounding box center [849, 196] width 24 height 17
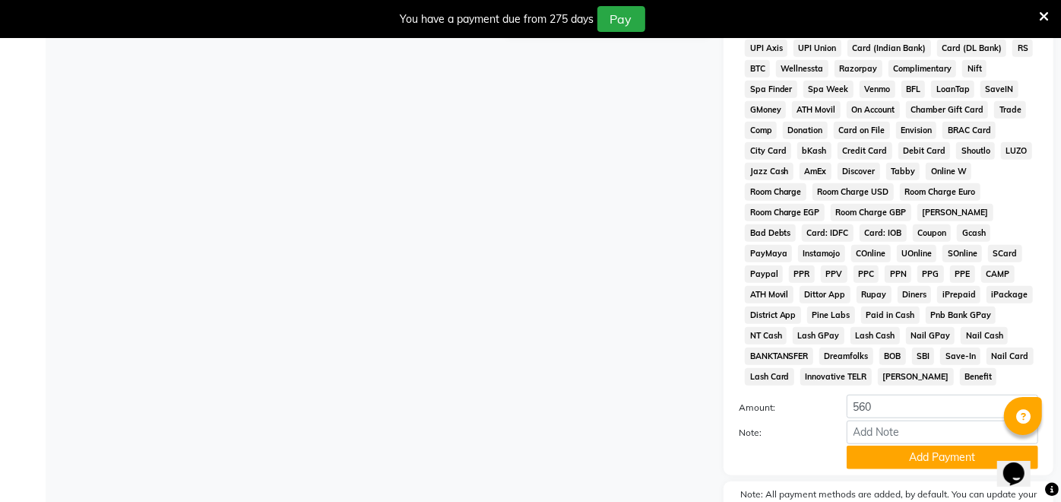
scroll to position [691, 0]
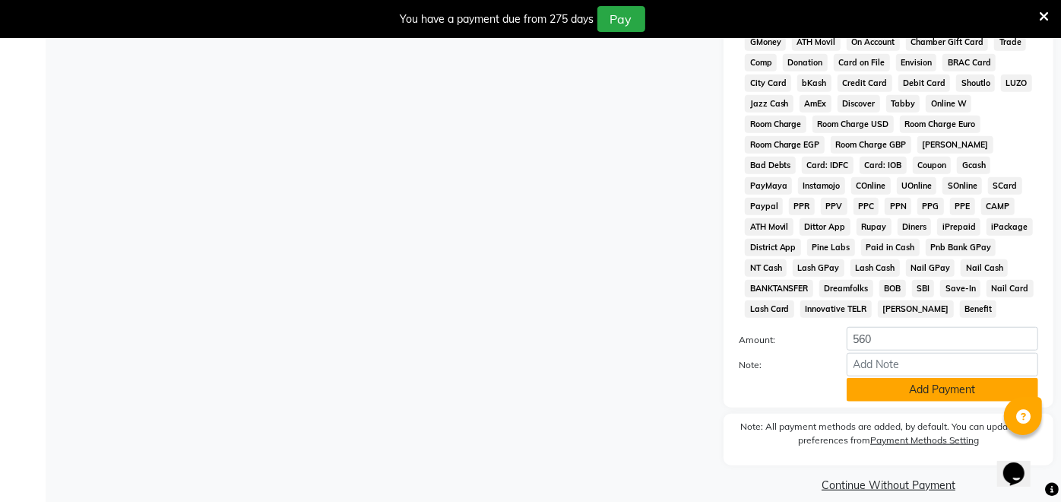
click at [911, 378] on button "Add Payment" at bounding box center [943, 390] width 192 height 24
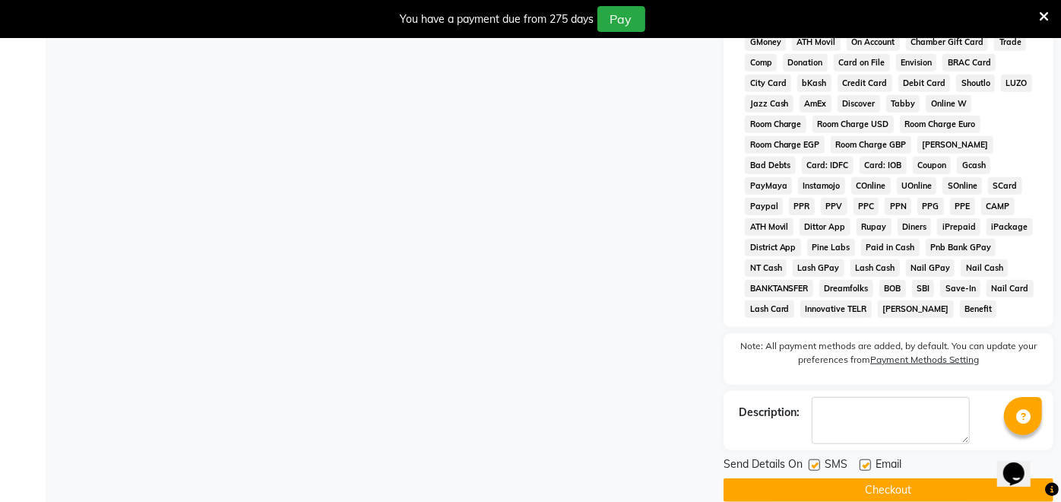
click at [910, 478] on button "Checkout" at bounding box center [888, 490] width 330 height 24
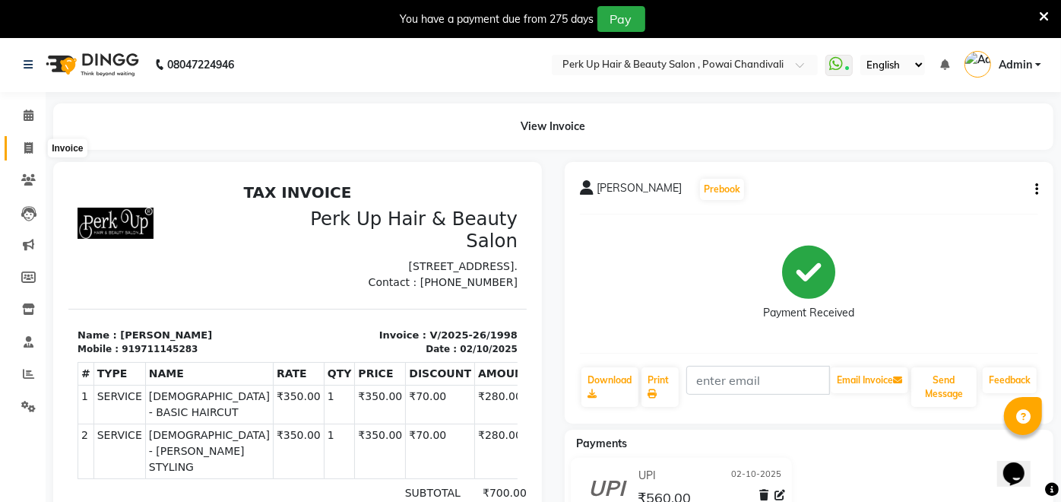
click at [25, 143] on icon at bounding box center [28, 147] width 8 height 11
select select "service"
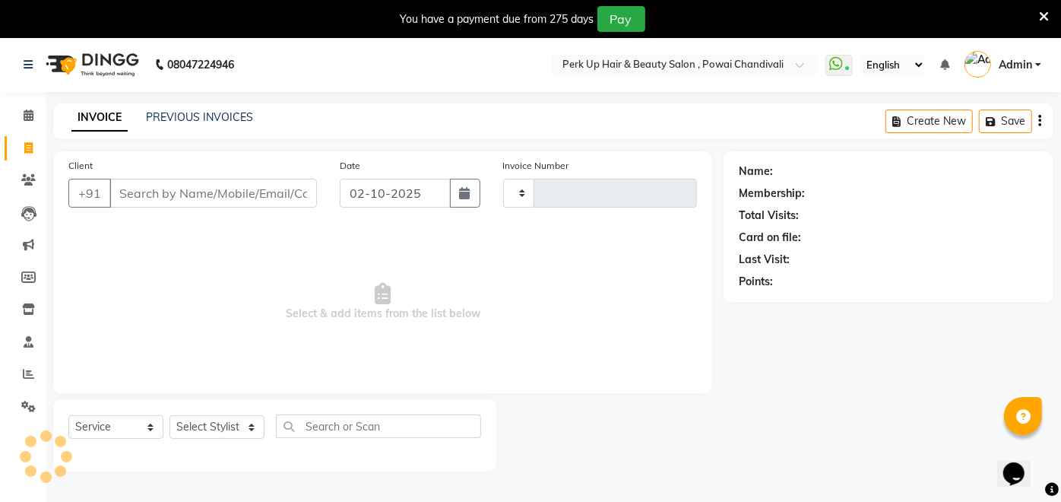
scroll to position [36, 0]
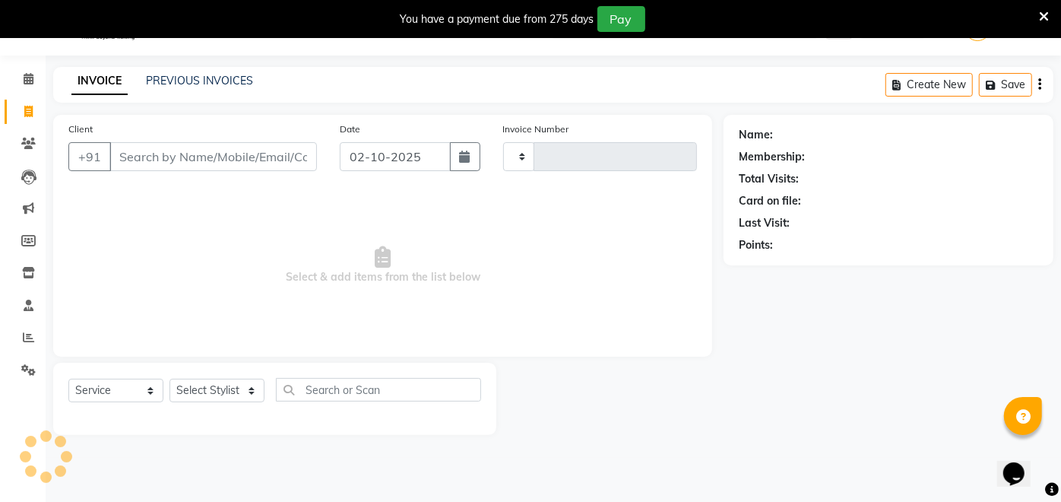
type input "1999"
select select "5131"
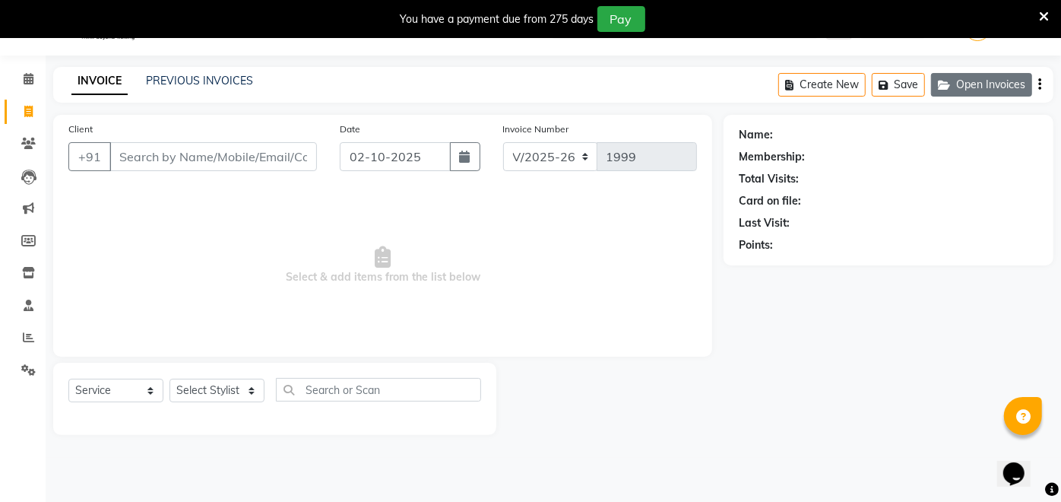
click at [964, 84] on button "Open Invoices" at bounding box center [981, 85] width 101 height 24
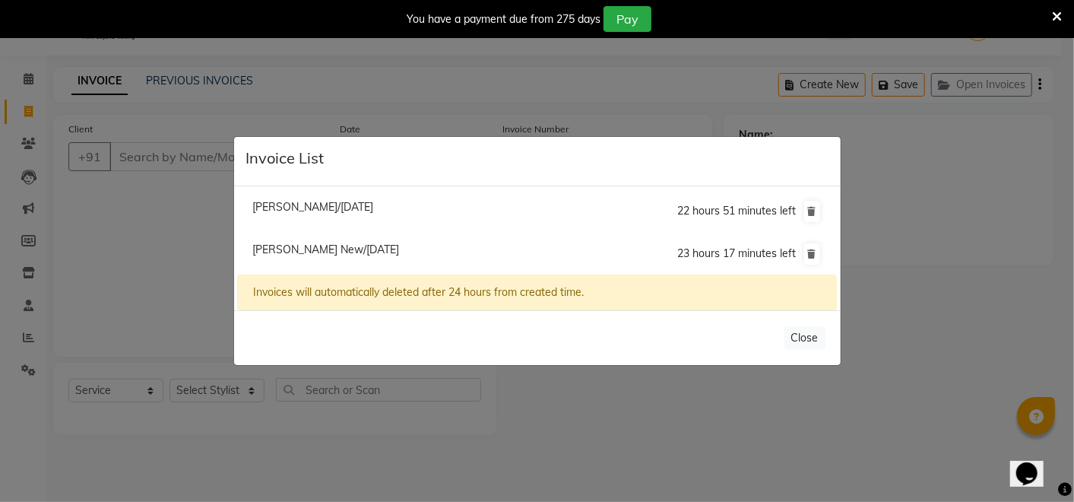
click at [346, 252] on span "Althea New/02 October 2025" at bounding box center [325, 249] width 147 height 14
type input "9820051681"
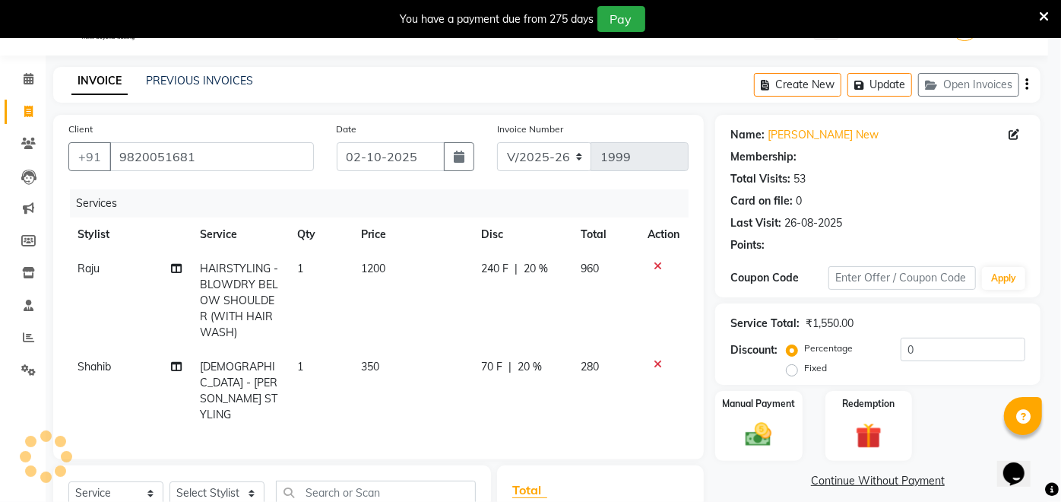
type input "20"
select select "1: Object"
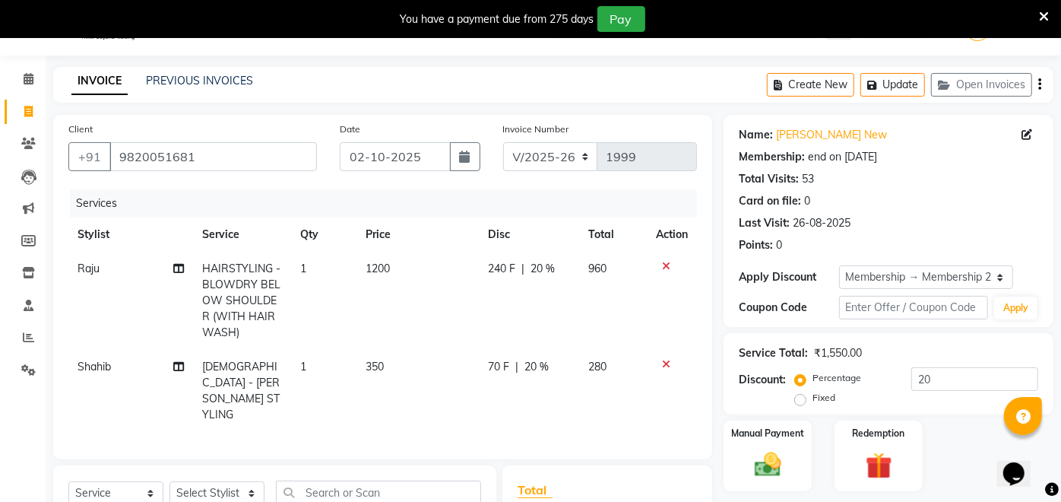
scroll to position [195, 0]
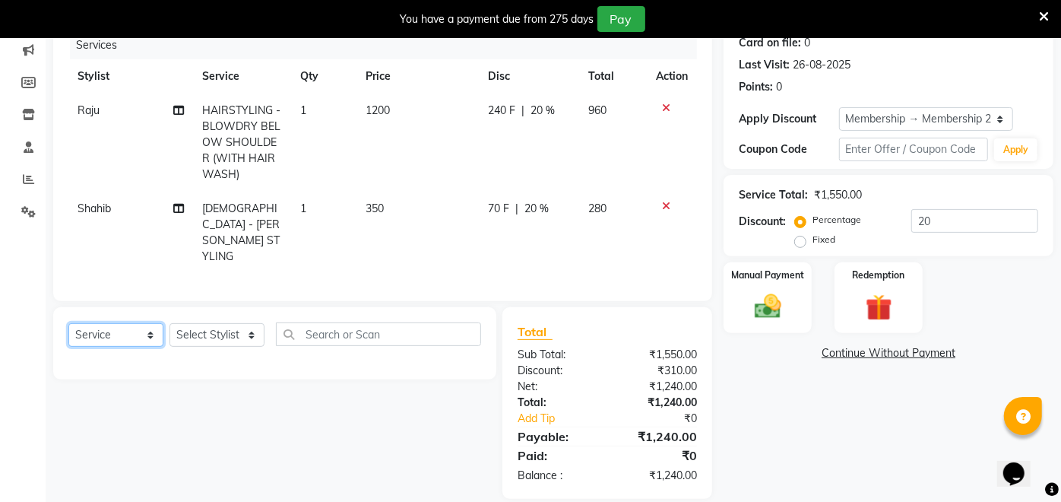
click at [120, 323] on select "Select Service Product Membership Package Voucher Prepaid Gift Card" at bounding box center [115, 335] width 95 height 24
click at [68, 323] on select "Select Service Product Membership Package Voucher Prepaid Gift Card" at bounding box center [115, 335] width 95 height 24
click at [211, 323] on select "Select Stylist Anita Das danish Kumkum Pasi Naseem Mansoori Neha YAdav Nilam Bh…" at bounding box center [216, 335] width 95 height 24
select select "46589"
click at [169, 323] on select "Select Stylist Anita Das danish Kumkum Pasi Naseem Mansoori Neha YAdav Nilam Bh…" at bounding box center [216, 335] width 95 height 24
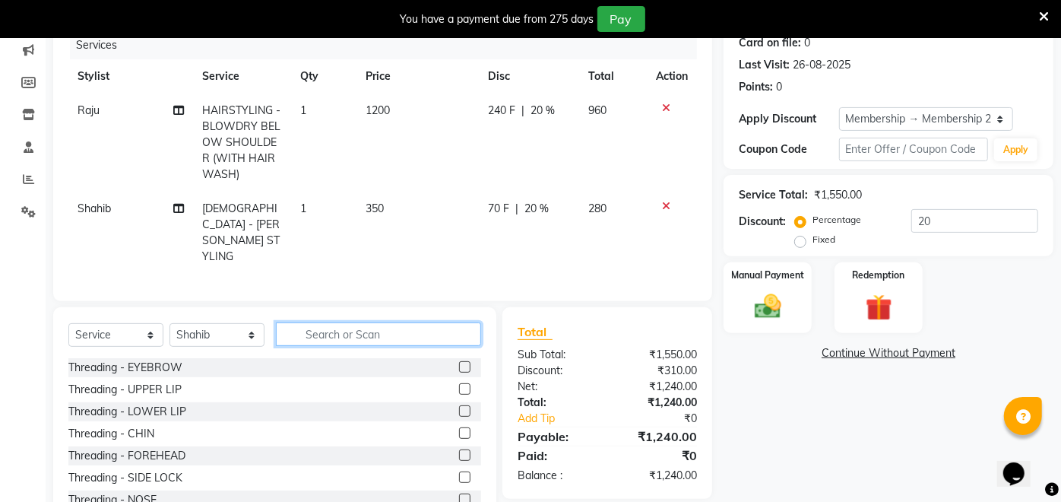
click at [310, 322] on input "text" at bounding box center [378, 334] width 205 height 24
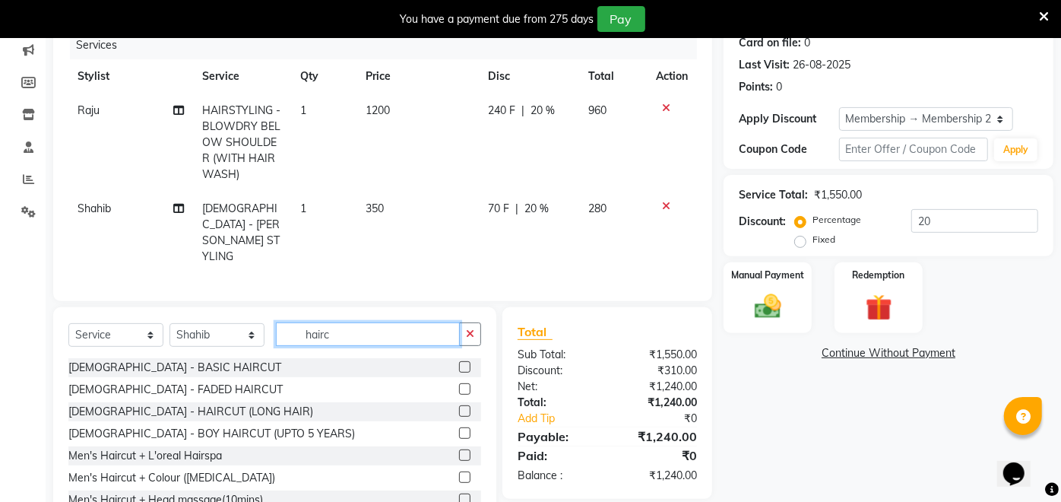
type input "hairc"
click at [459, 361] on label at bounding box center [464, 366] width 11 height 11
click at [459, 362] on input "checkbox" at bounding box center [464, 367] width 10 height 10
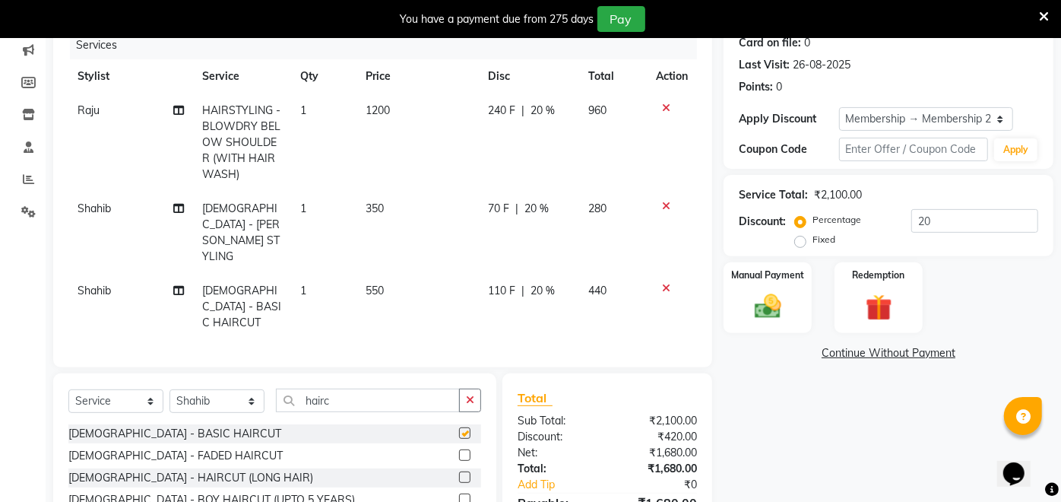
checkbox input "false"
click at [372, 283] on span "550" at bounding box center [375, 290] width 18 height 14
select select "46589"
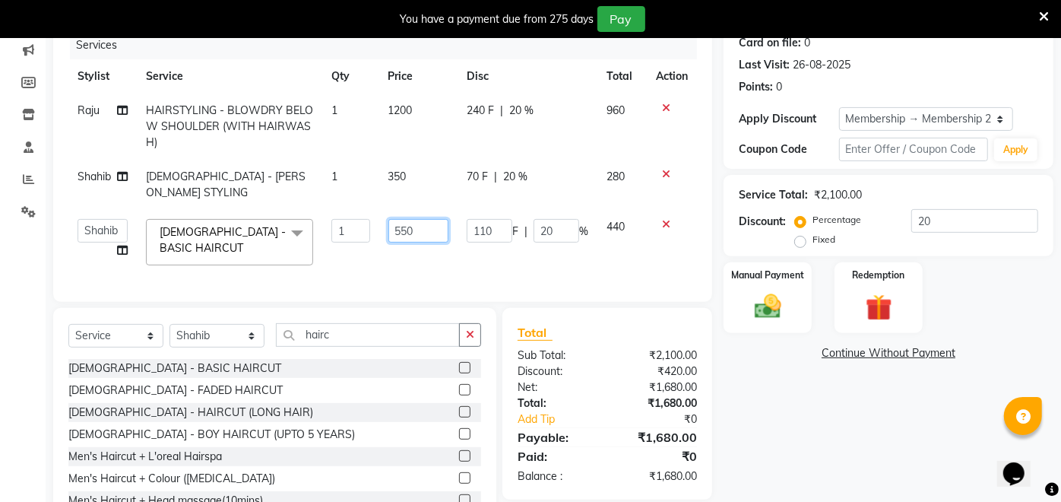
drag, startPoint x: 425, startPoint y: 214, endPoint x: 376, endPoint y: 228, distance: 50.7
click at [376, 228] on tr "Anita Das danish Kumkum Pasi Naseem Mansoori Neha YAdav Nilam Bhanushali Nizam …" at bounding box center [382, 242] width 628 height 65
type input "350"
click at [379, 230] on tbody "Raju HAIRSTYLING - BLOWDRY BELOW SHOULDER (WITH HAIRWASH) 1 1200 240 F | 20 % 9…" at bounding box center [382, 183] width 628 height 181
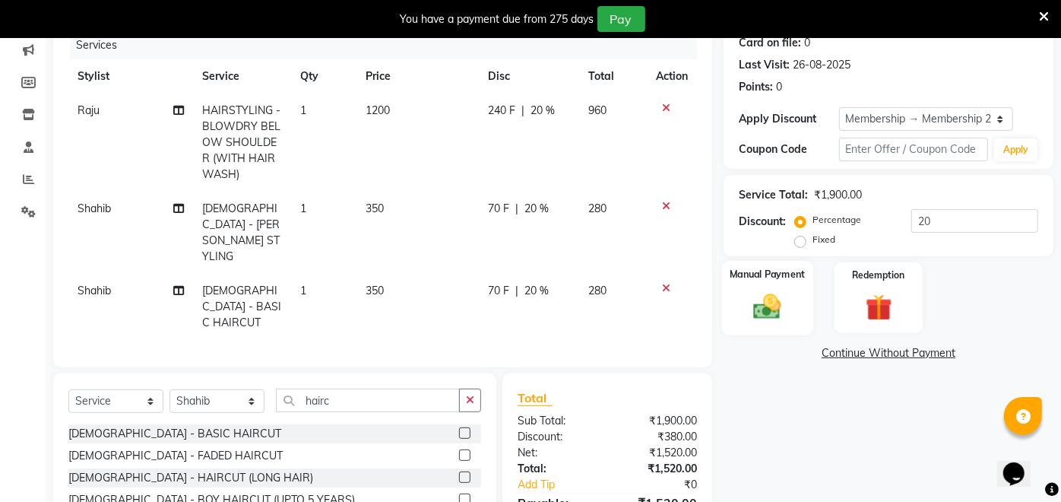
click at [774, 296] on img at bounding box center [768, 306] width 45 height 32
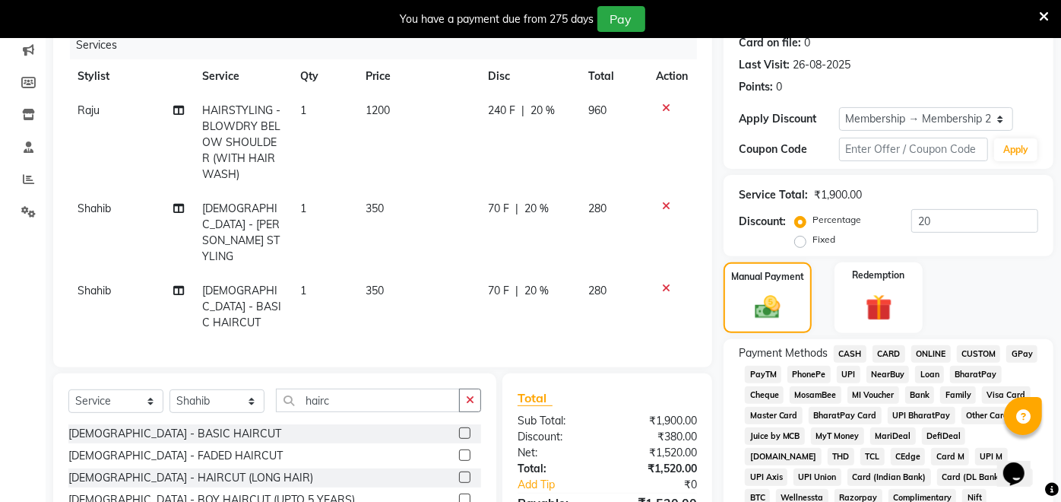
click at [849, 375] on span "UPI" at bounding box center [849, 374] width 24 height 17
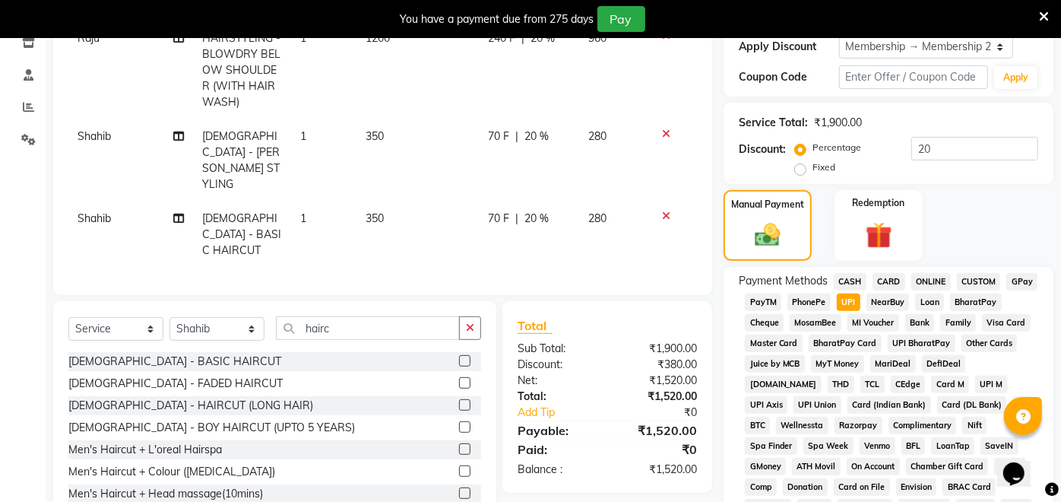
scroll to position [691, 0]
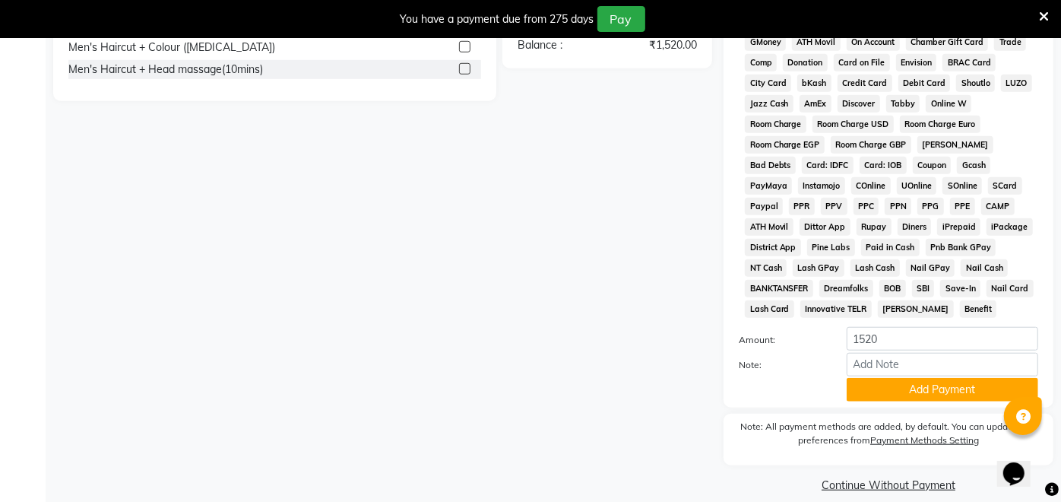
drag, startPoint x: 1068, startPoint y: 241, endPoint x: 28, endPoint y: 21, distance: 1062.6
click at [901, 378] on button "Add Payment" at bounding box center [943, 390] width 192 height 24
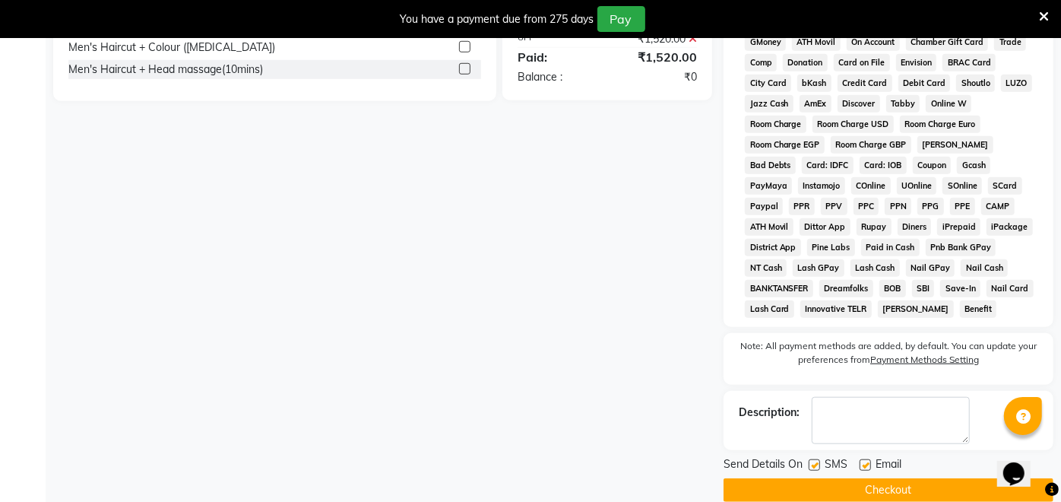
click at [866, 459] on label at bounding box center [864, 464] width 11 height 11
click at [866, 461] on input "checkbox" at bounding box center [864, 466] width 10 height 10
checkbox input "false"
click at [812, 459] on label at bounding box center [814, 464] width 11 height 11
click at [812, 461] on input "checkbox" at bounding box center [814, 466] width 10 height 10
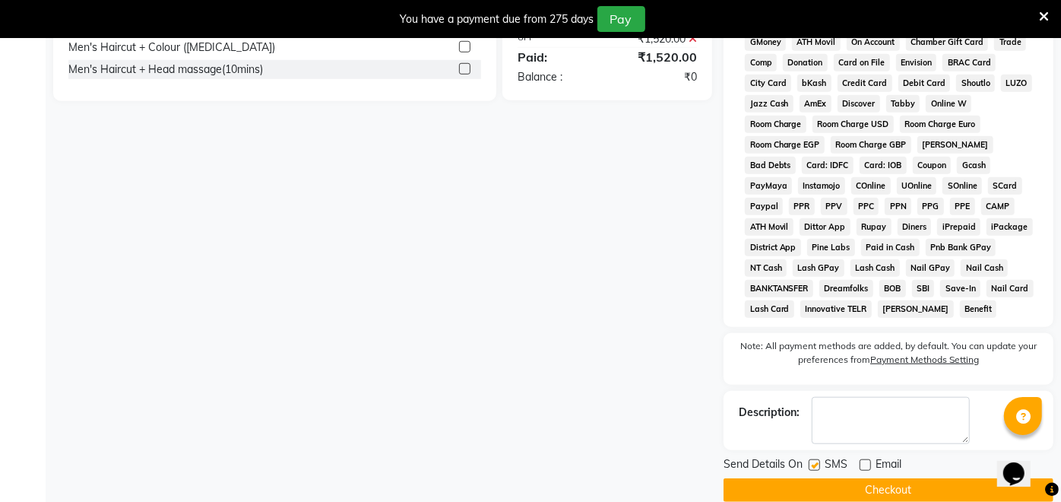
checkbox input "false"
click at [812, 478] on button "Checkout" at bounding box center [888, 490] width 330 height 24
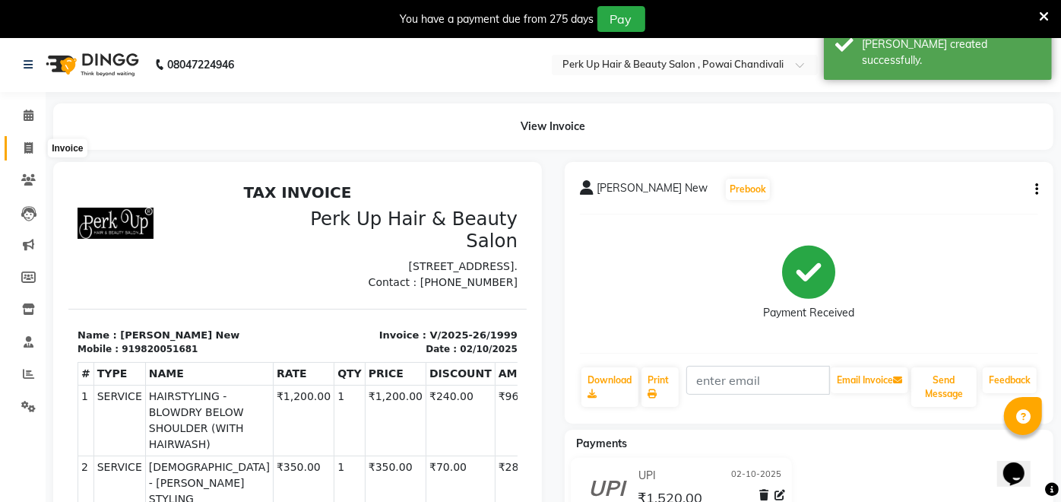
click at [25, 150] on icon at bounding box center [28, 147] width 8 height 11
select select "5131"
select select "service"
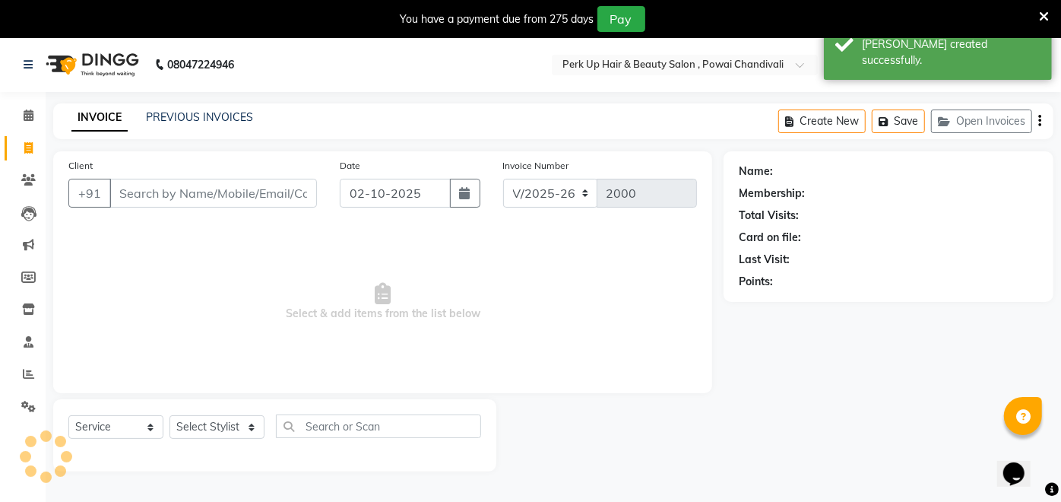
scroll to position [36, 0]
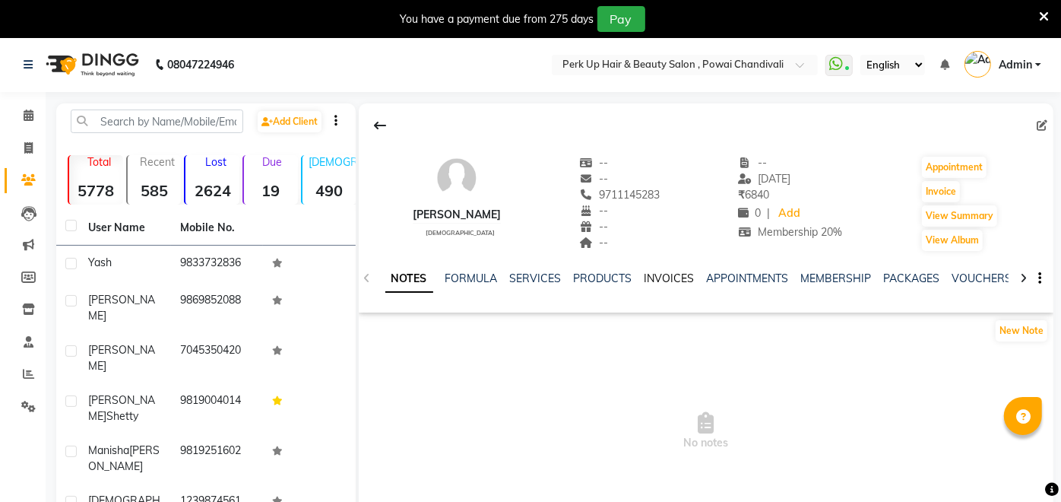
click at [660, 276] on link "INVOICES" at bounding box center [669, 278] width 50 height 14
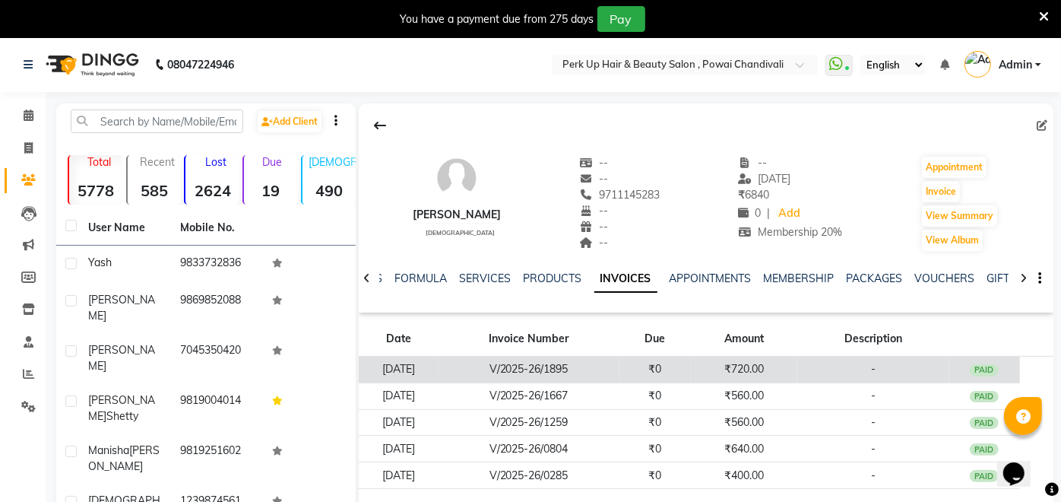
click at [754, 372] on td "₹720.00" at bounding box center [744, 369] width 106 height 27
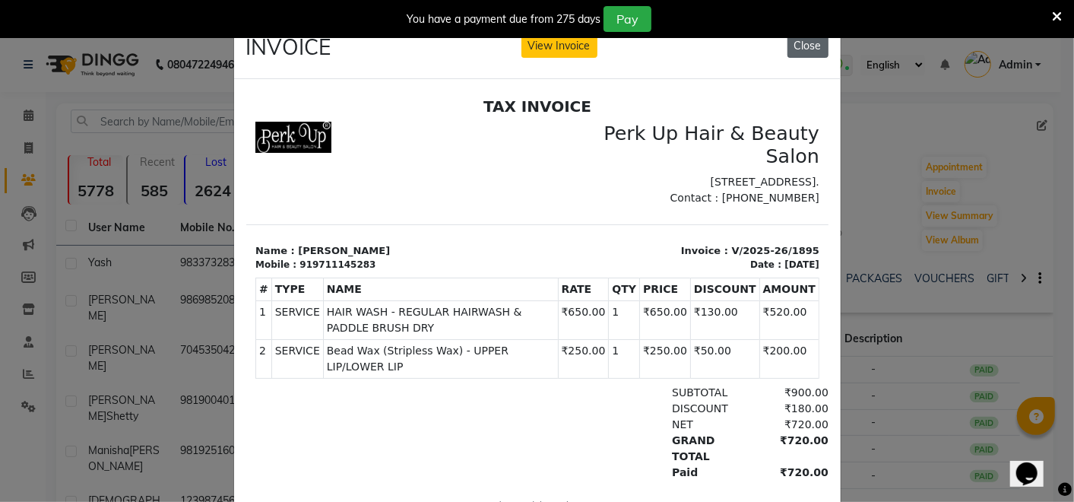
click at [806, 47] on button "Close" at bounding box center [807, 46] width 41 height 24
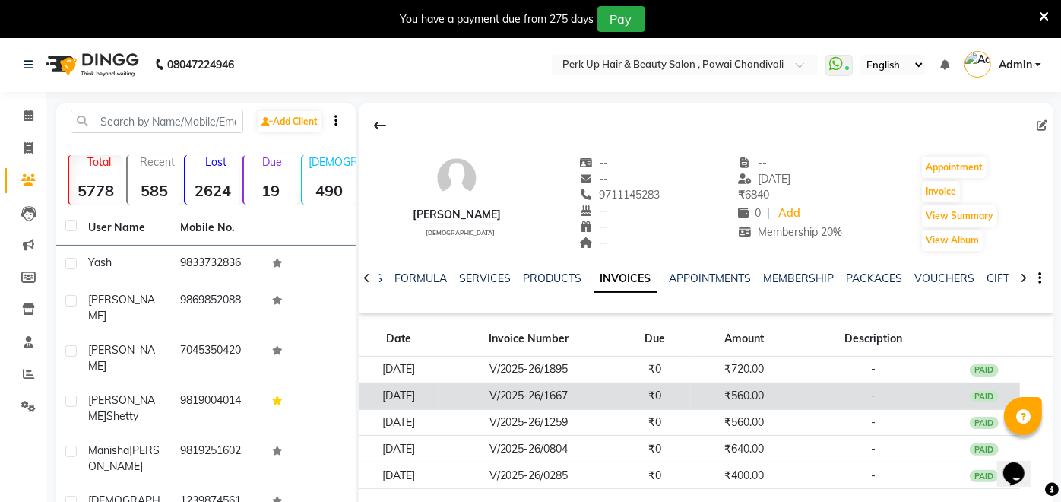
click at [749, 391] on td "₹560.00" at bounding box center [744, 395] width 106 height 27
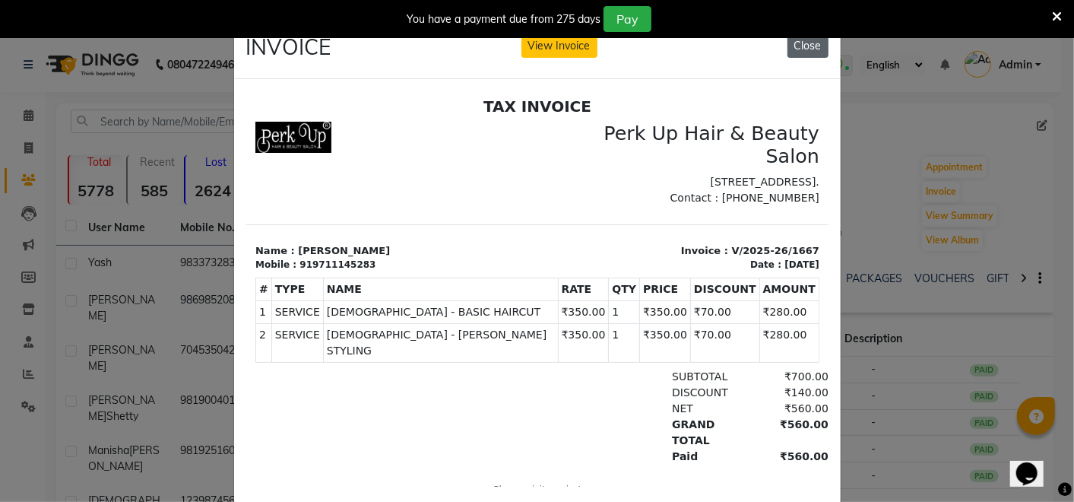
click at [795, 49] on button "Close" at bounding box center [807, 46] width 41 height 24
